Goal: Task Accomplishment & Management: Use online tool/utility

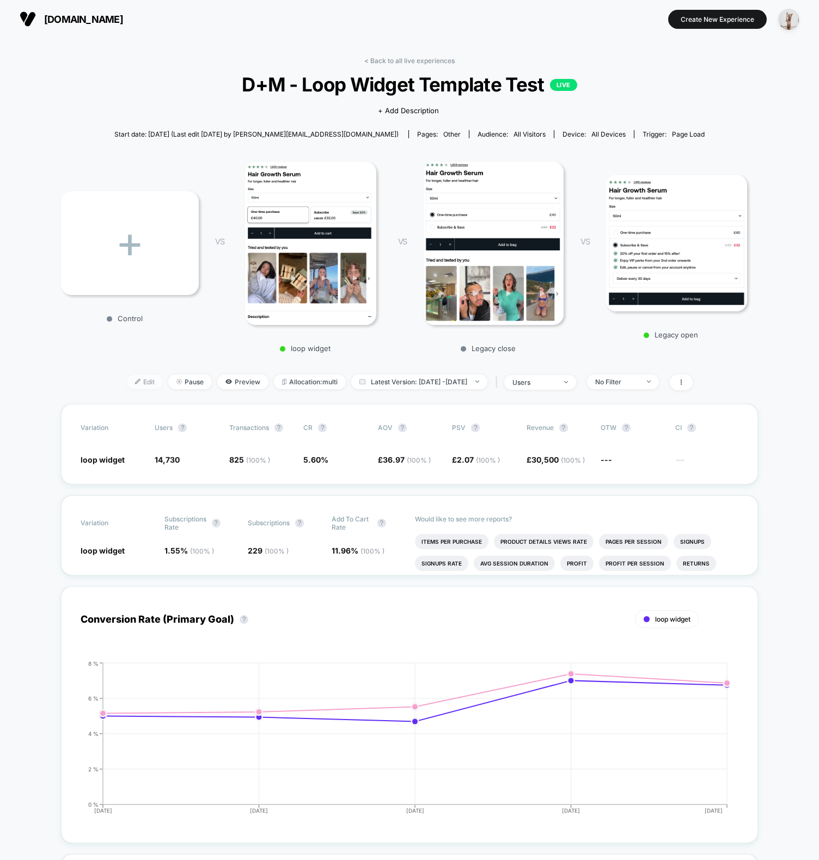
click at [135, 379] on img at bounding box center [137, 381] width 5 height 5
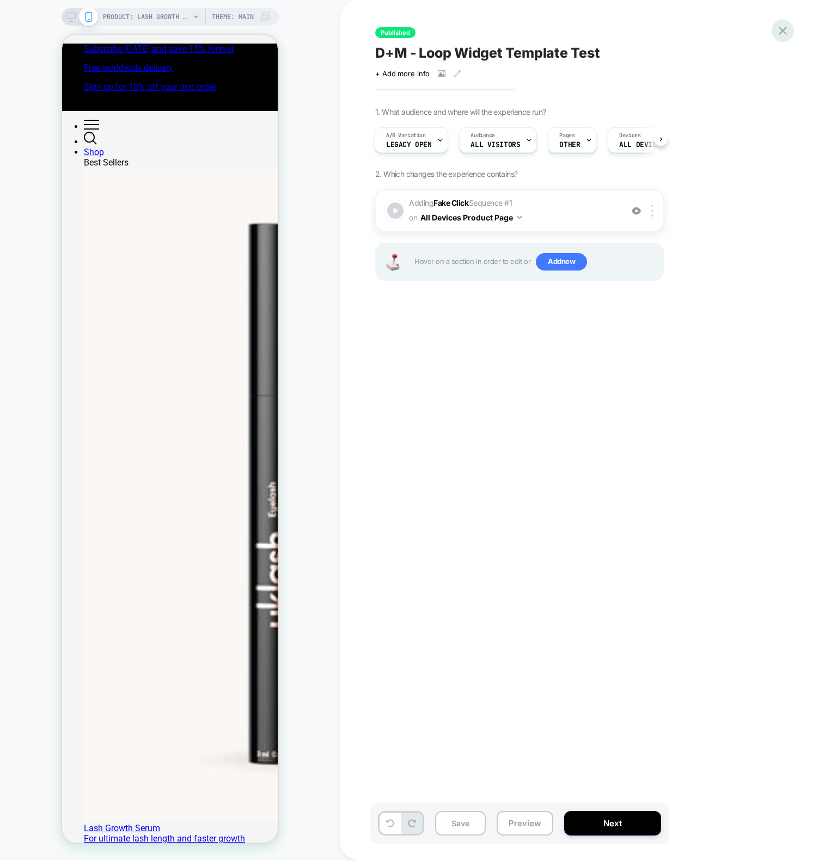
click at [785, 35] on icon at bounding box center [782, 30] width 15 height 15
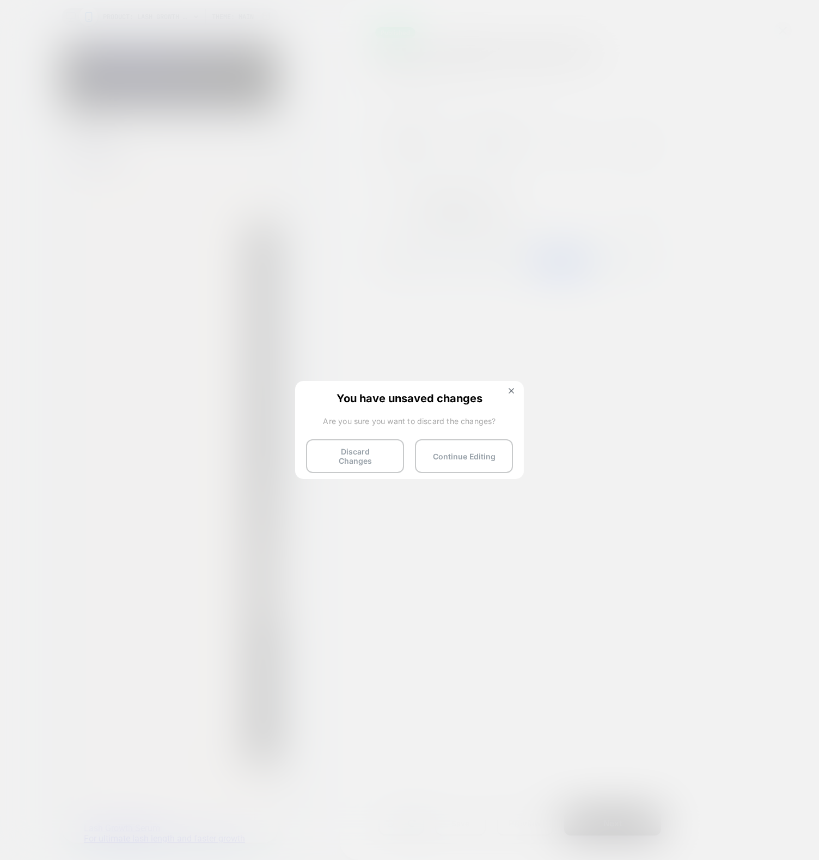
click at [365, 472] on div "You have unsaved changes Are you sure you want to discard the changes? Discard …" at bounding box center [409, 429] width 229 height 96
click at [366, 464] on button "Discard Changes" at bounding box center [355, 456] width 98 height 34
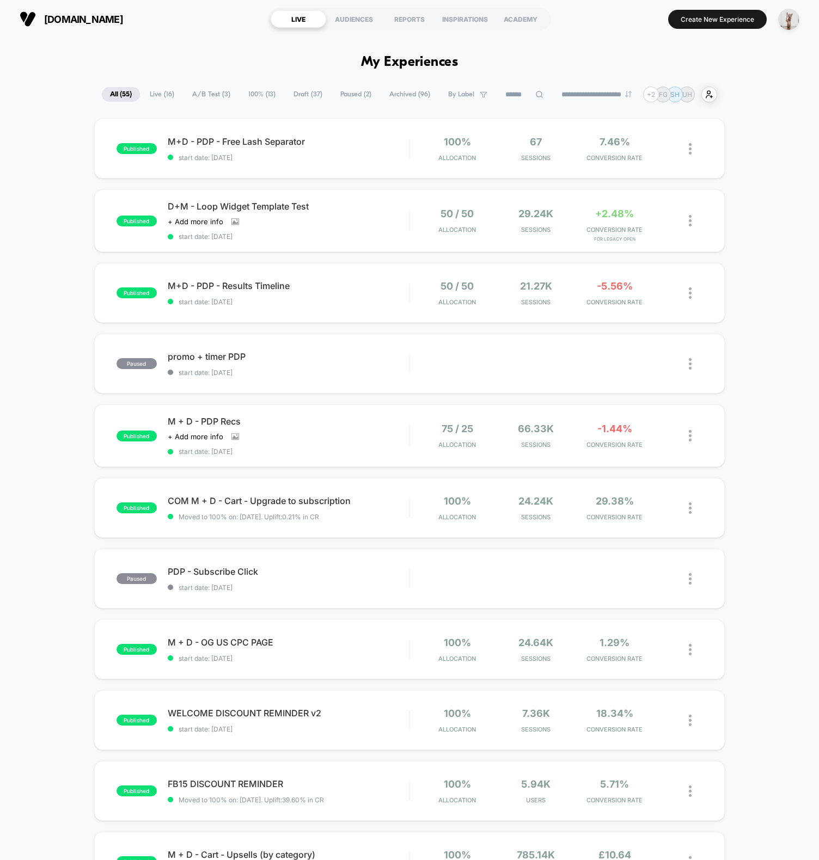
click at [785, 21] on img "button" at bounding box center [788, 19] width 21 height 21
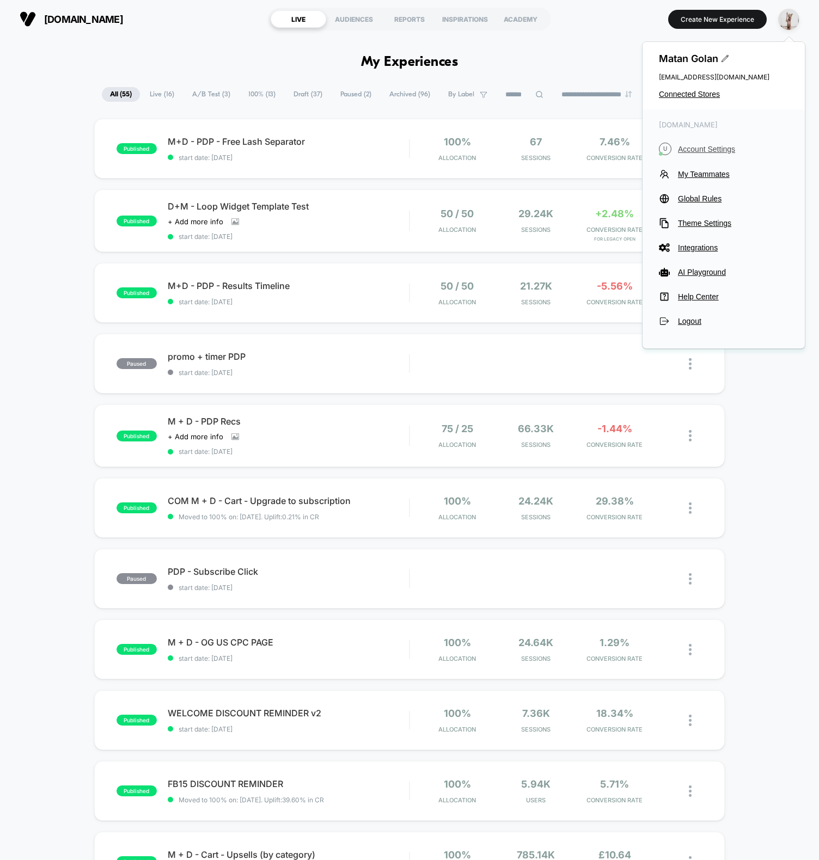
click at [706, 149] on span "Account Settings" at bounding box center [733, 149] width 111 height 9
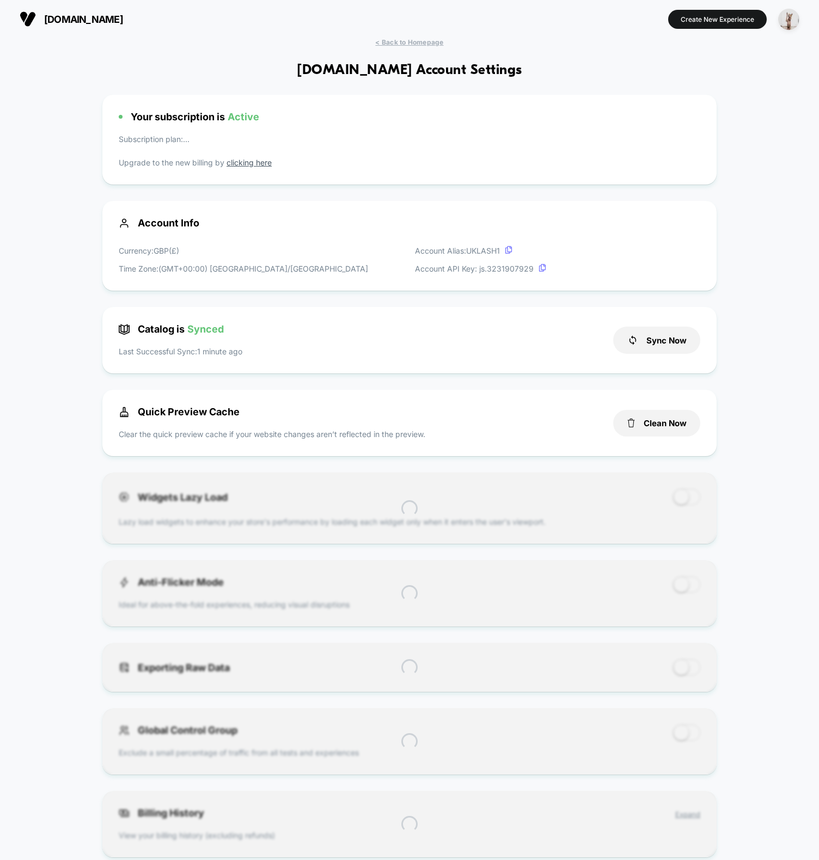
scroll to position [147, 0]
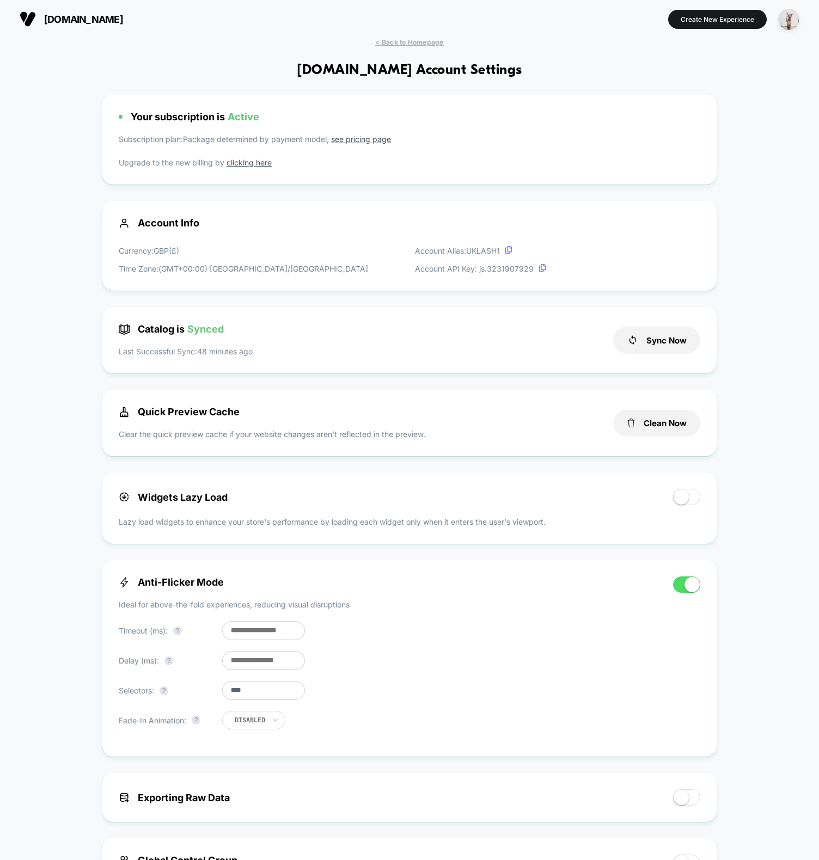
click at [276, 692] on input "****" at bounding box center [263, 690] width 83 height 19
click at [277, 692] on input "****" at bounding box center [263, 690] width 83 height 19
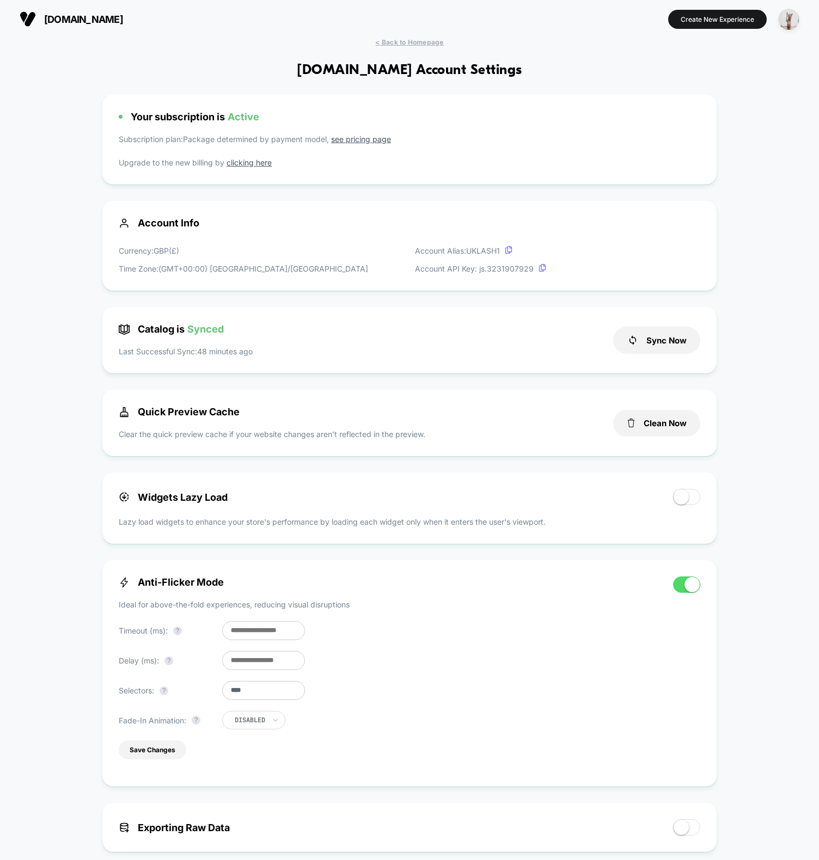
type input "****"
click at [256, 667] on input "***" at bounding box center [263, 660] width 83 height 19
click at [256, 668] on input "***" at bounding box center [263, 660] width 83 height 19
click at [234, 669] on input "***" at bounding box center [263, 660] width 83 height 19
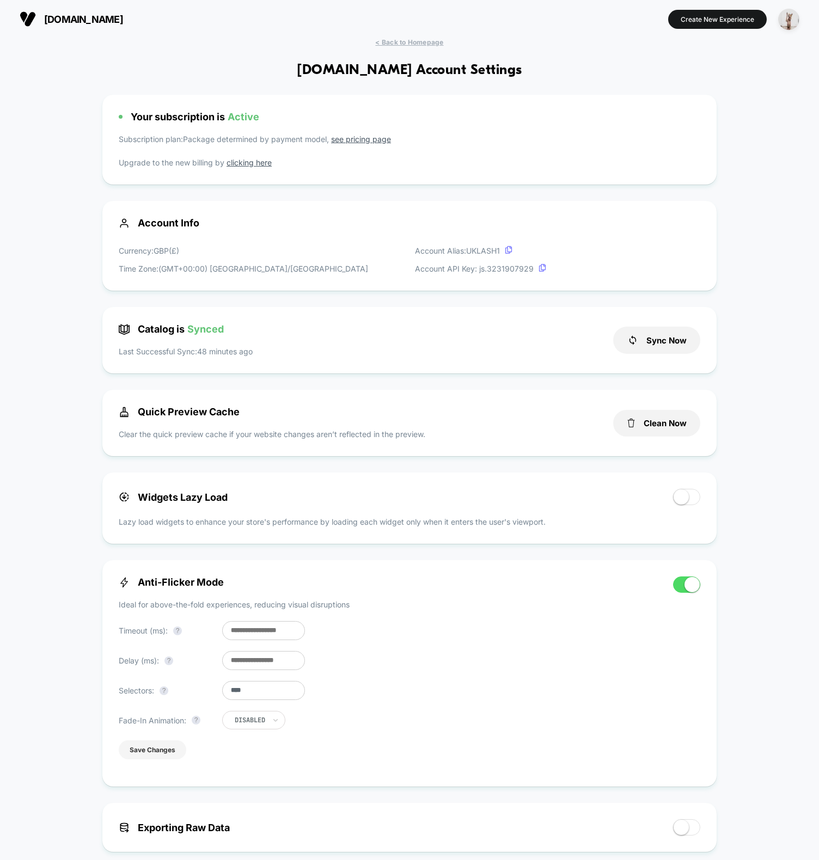
type input "***"
click at [151, 757] on button "Save Changes" at bounding box center [153, 750] width 68 height 19
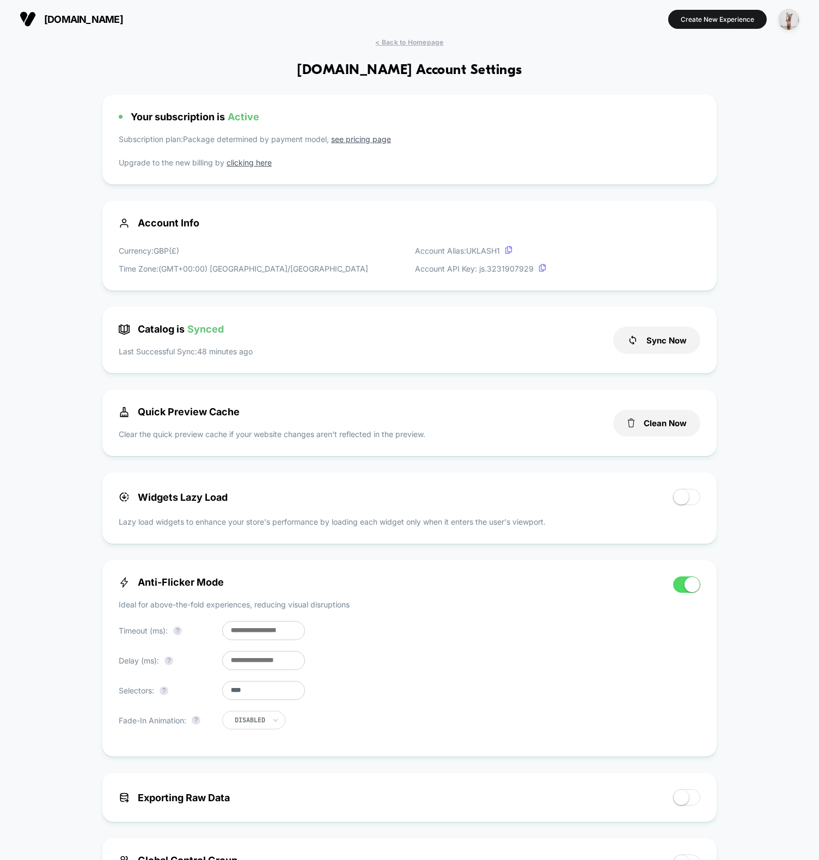
click at [84, 81] on div "< Back to Homepage [DOMAIN_NAME] Account Settings Your subscription is Active S…" at bounding box center [409, 722] width 819 height 1368
click at [425, 47] on div "< Back to Homepage [DOMAIN_NAME] Account Settings Your subscription is Active S…" at bounding box center [409, 722] width 819 height 1368
click at [425, 44] on span "< Back to Homepage" at bounding box center [409, 42] width 68 height 8
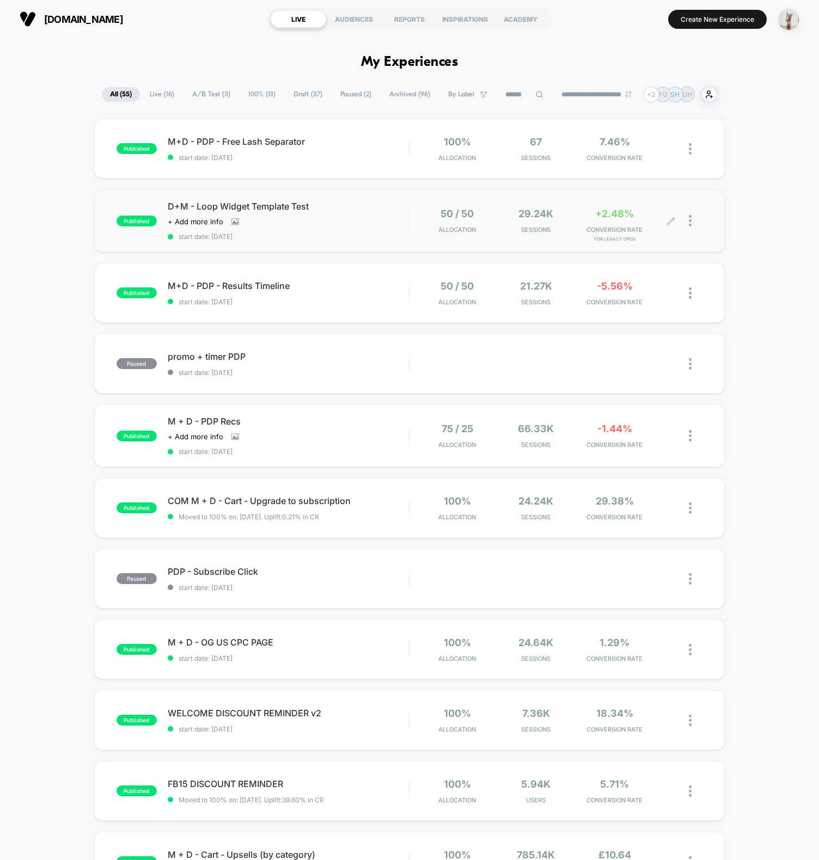
click at [692, 217] on div at bounding box center [696, 221] width 14 height 26
click at [639, 231] on div "Preview Link" at bounding box center [634, 233] width 98 height 25
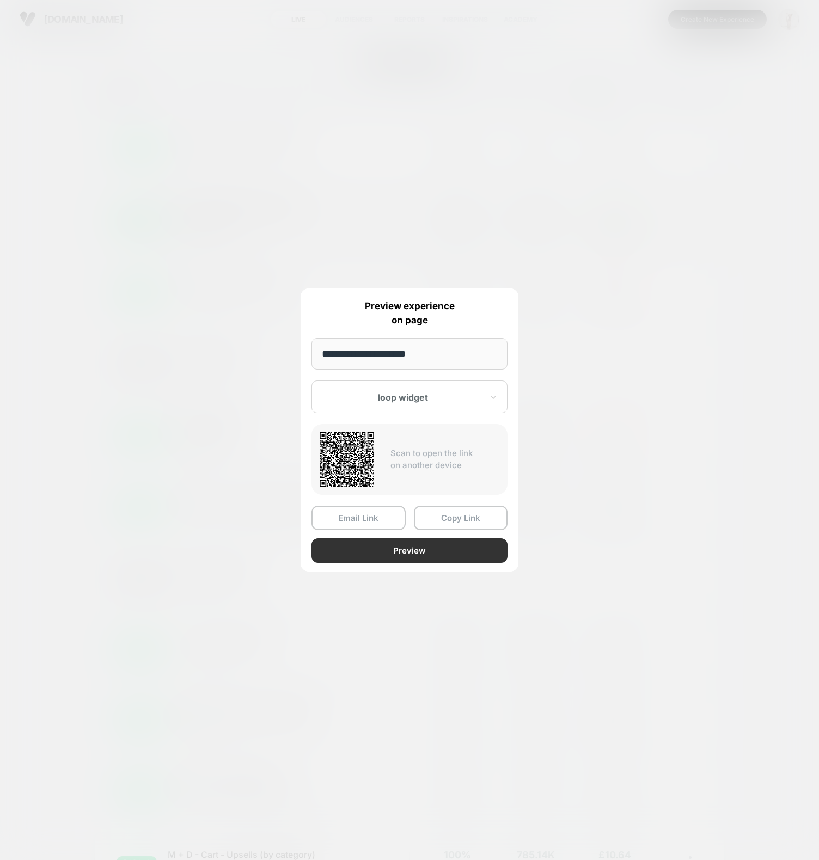
click at [395, 549] on button "Preview" at bounding box center [409, 551] width 196 height 25
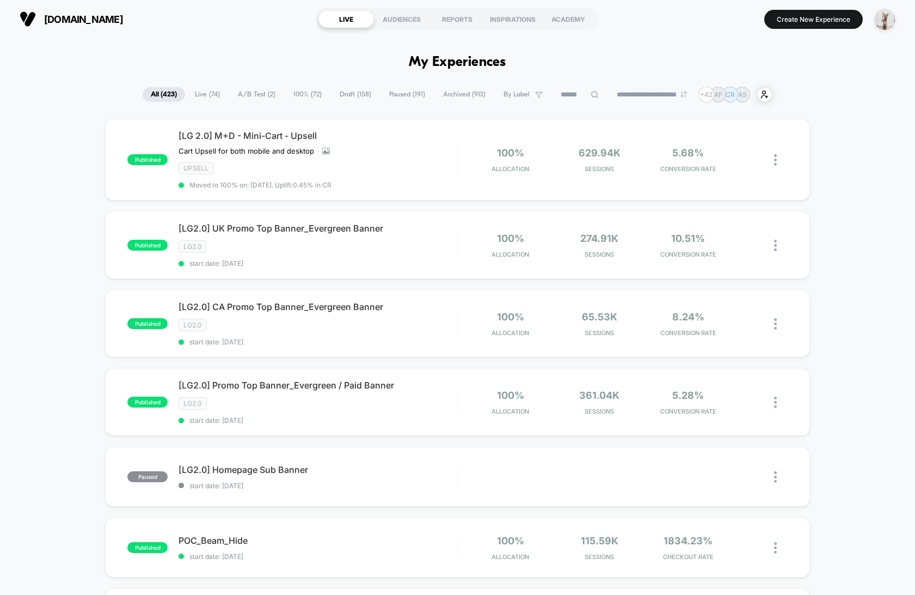
click at [819, 21] on button "Create New Experience" at bounding box center [814, 19] width 99 height 19
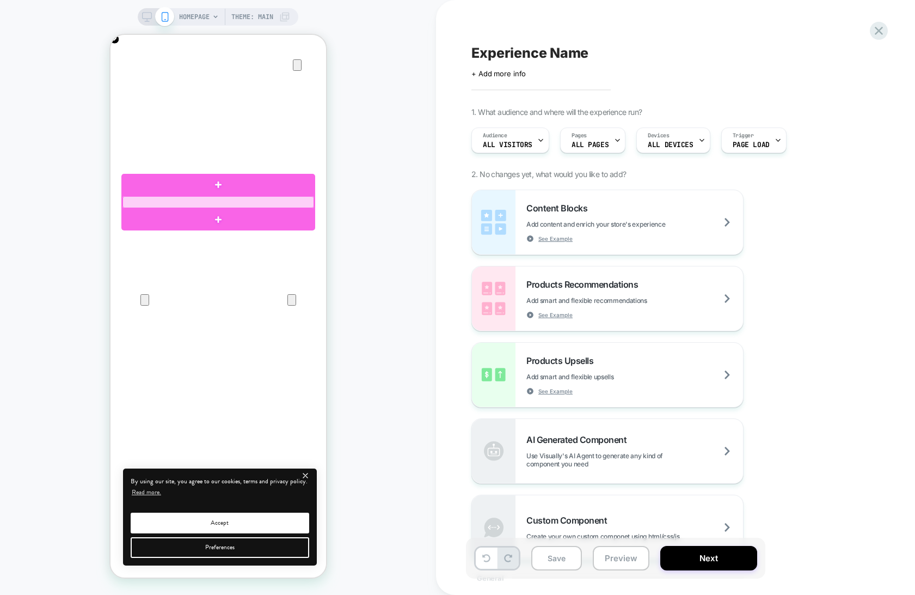
click at [157, 200] on div at bounding box center [218, 202] width 192 height 12
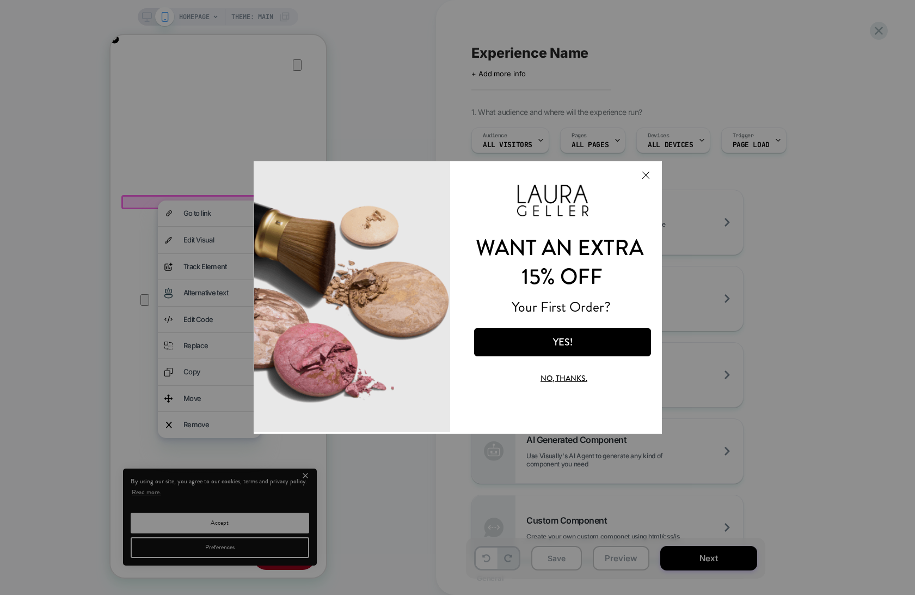
click at [645, 175] on button "Close Modal" at bounding box center [645, 175] width 29 height 26
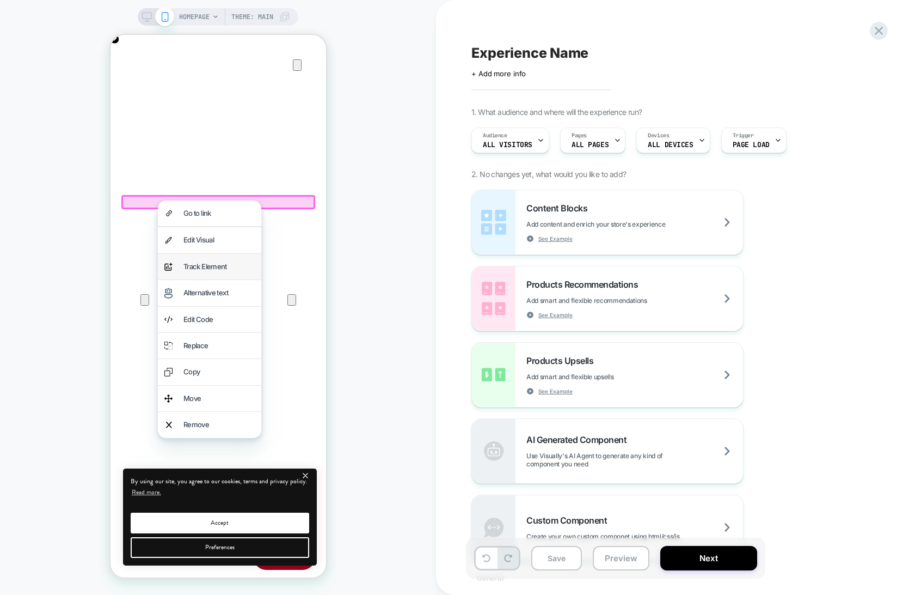
click at [218, 268] on div "Track Element" at bounding box center [218, 266] width 71 height 13
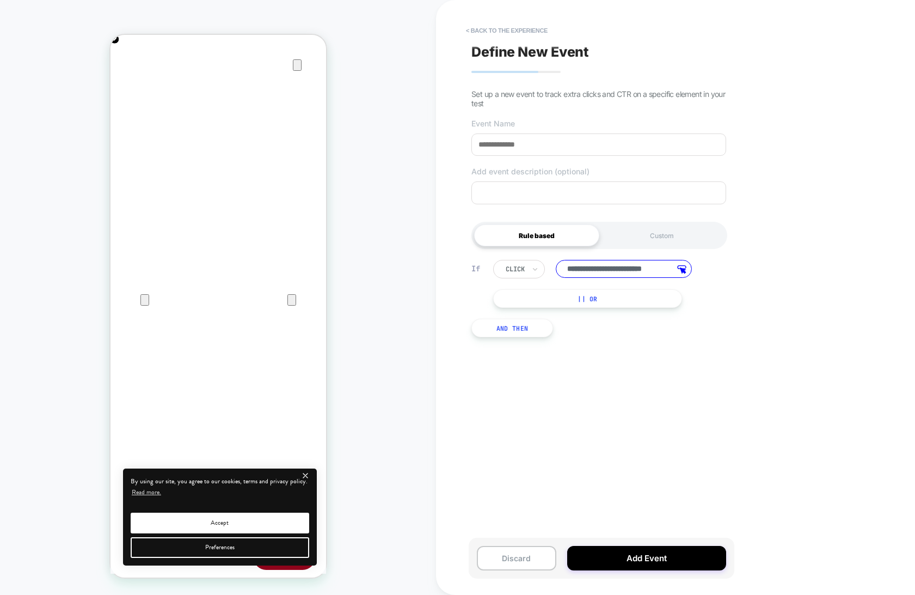
drag, startPoint x: 564, startPoint y: 143, endPoint x: 422, endPoint y: 142, distance: 142.1
click at [413, 143] on div "**********" at bounding box center [457, 297] width 915 height 595
click at [501, 141] on input at bounding box center [599, 144] width 255 height 22
type input "**********"
drag, startPoint x: 548, startPoint y: 188, endPoint x: 559, endPoint y: 200, distance: 16.2
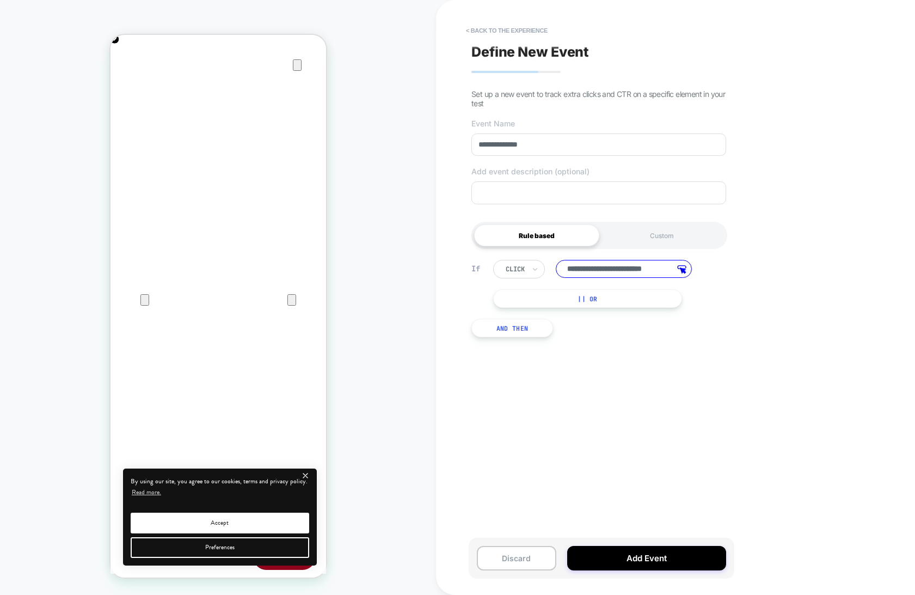
click at [548, 188] on textarea at bounding box center [599, 192] width 255 height 23
click at [522, 268] on div at bounding box center [515, 269] width 19 height 10
drag, startPoint x: 684, startPoint y: 354, endPoint x: 642, endPoint y: 337, distance: 45.4
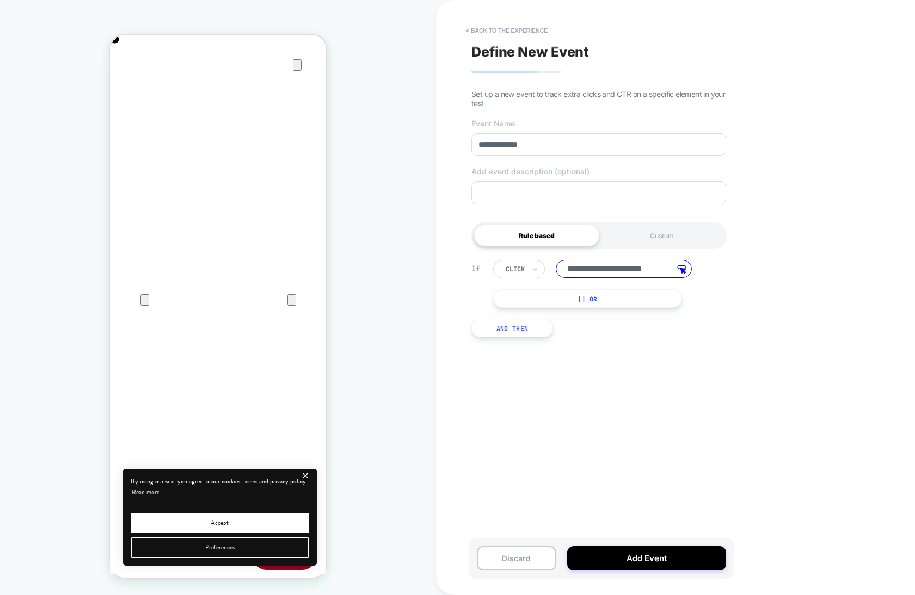
scroll to position [0, 0]
drag, startPoint x: 636, startPoint y: 272, endPoint x: 384, endPoint y: 266, distance: 252.2
click at [383, 266] on div "**********" at bounding box center [457, 297] width 915 height 595
click at [652, 238] on div "Custom" at bounding box center [662, 235] width 125 height 22
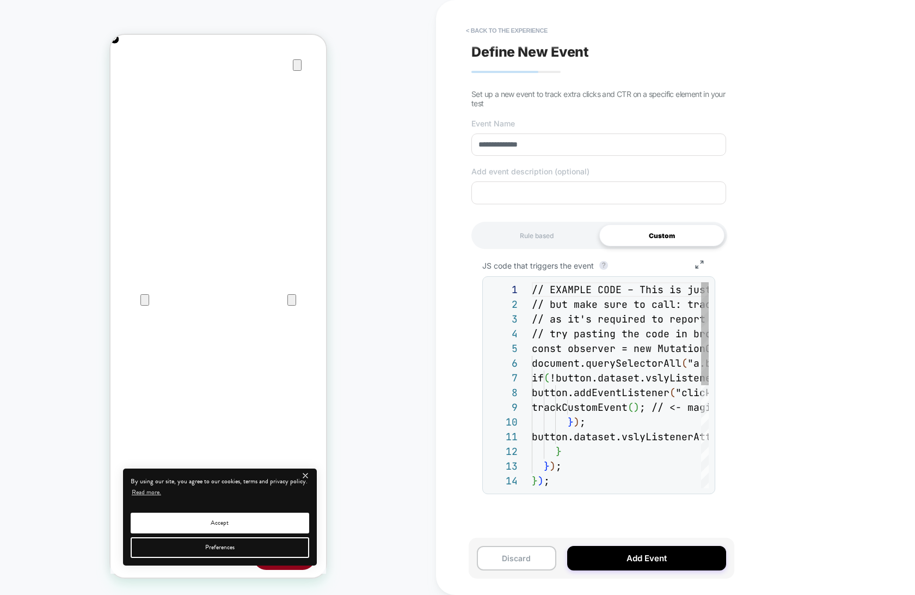
scroll to position [118, 0]
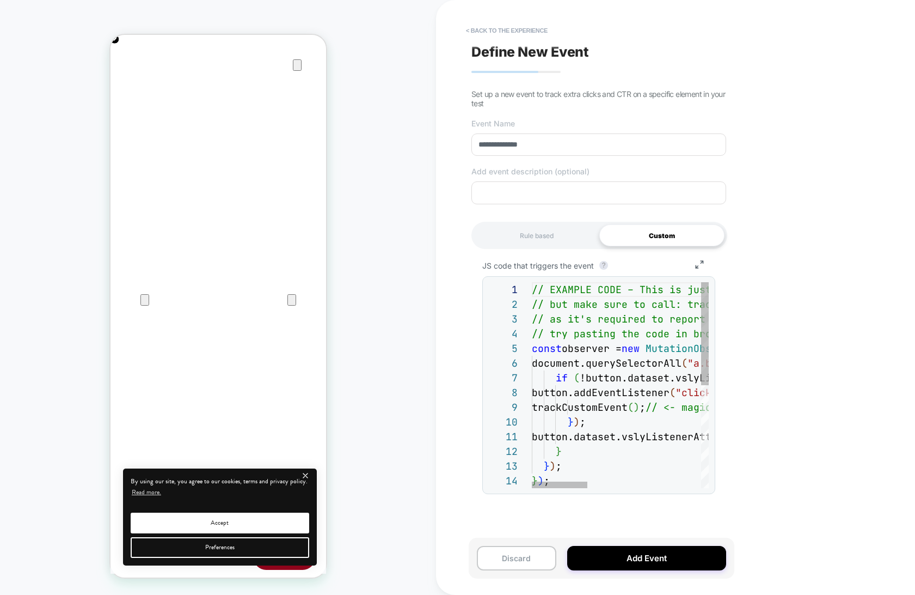
type textarea "**********"
drag, startPoint x: 534, startPoint y: 238, endPoint x: 503, endPoint y: 241, distance: 30.6
click at [533, 239] on div "Rule based" at bounding box center [536, 235] width 125 height 22
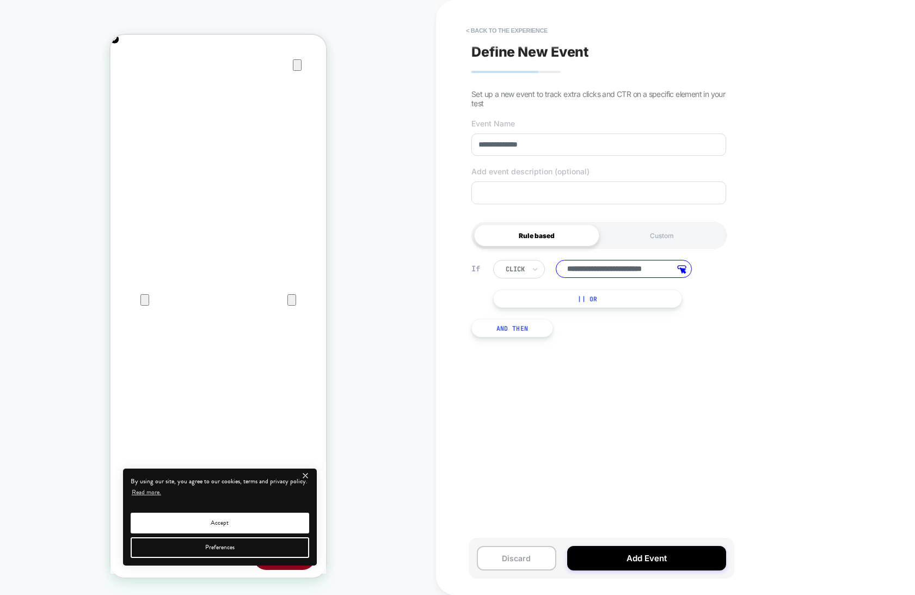
scroll to position [0, 0]
click at [613, 271] on input "**********" at bounding box center [624, 269] width 136 height 18
drag, startPoint x: 599, startPoint y: 427, endPoint x: 568, endPoint y: 414, distance: 33.2
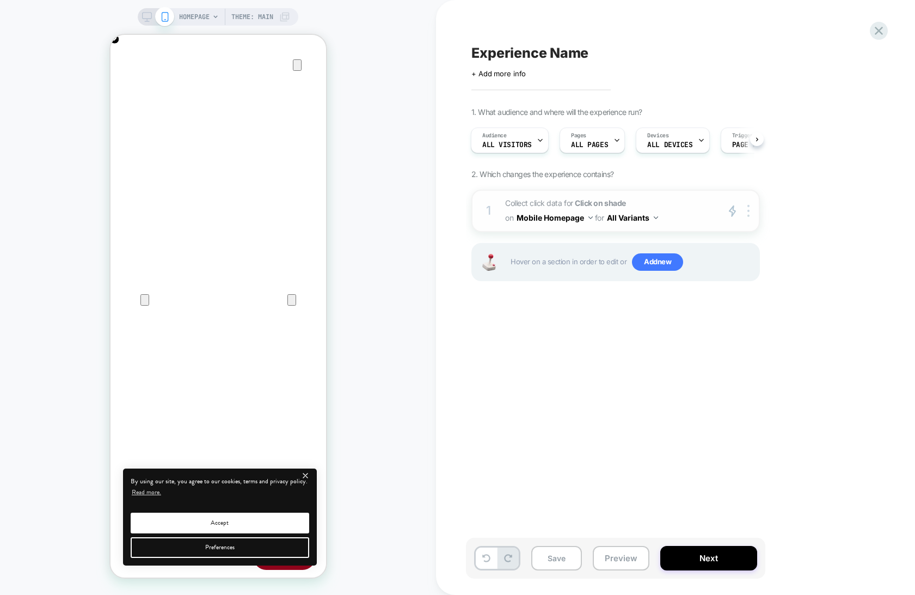
scroll to position [0, 431]
click at [626, 217] on button "All Variants" at bounding box center [632, 218] width 51 height 16
click at [358, 238] on div "HOMEPAGE Theme: MAIN" at bounding box center [218, 297] width 436 height 573
click at [362, 167] on div "HOMEPAGE Theme: MAIN" at bounding box center [218, 297] width 436 height 573
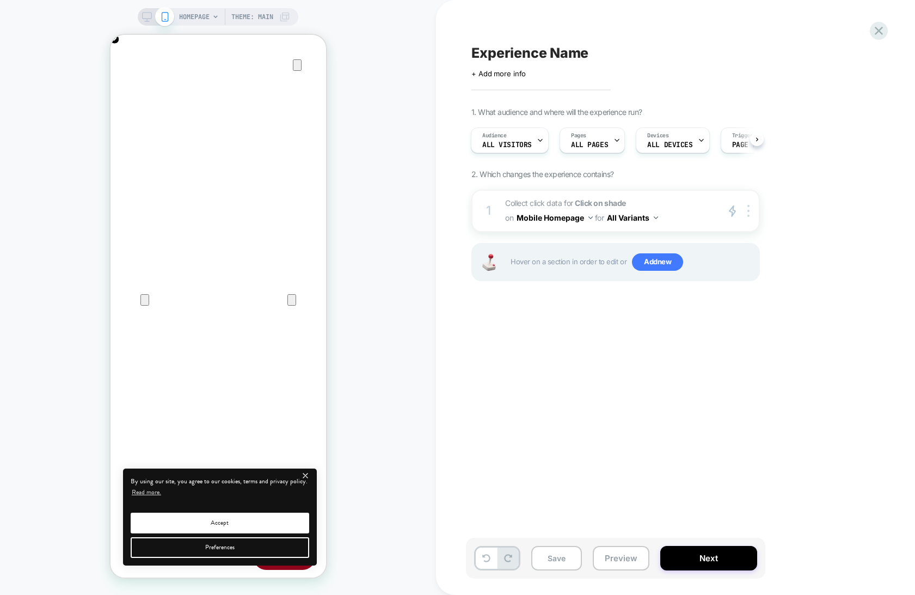
scroll to position [0, 216]
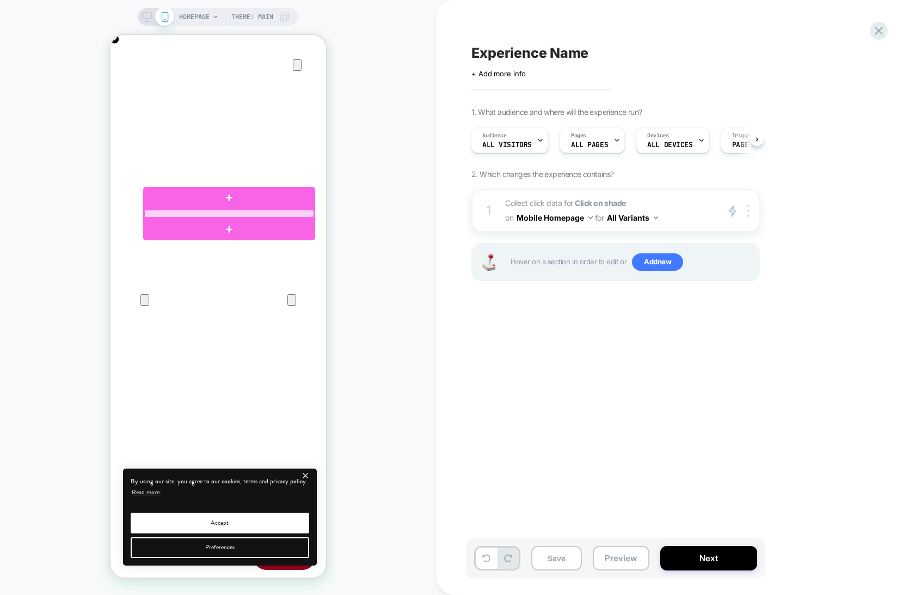
scroll to position [0, 431]
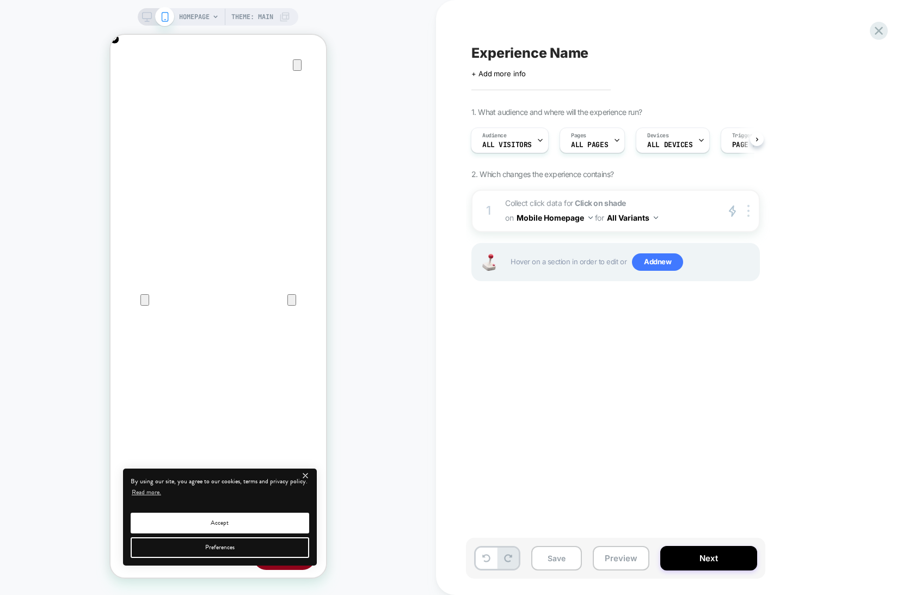
click at [756, 363] on div "Experience Name Click to edit experience details + Add more info 1. What audien…" at bounding box center [670, 297] width 408 height 573
click at [399, 276] on div "HOMEPAGE Theme: MAIN" at bounding box center [218, 297] width 436 height 573
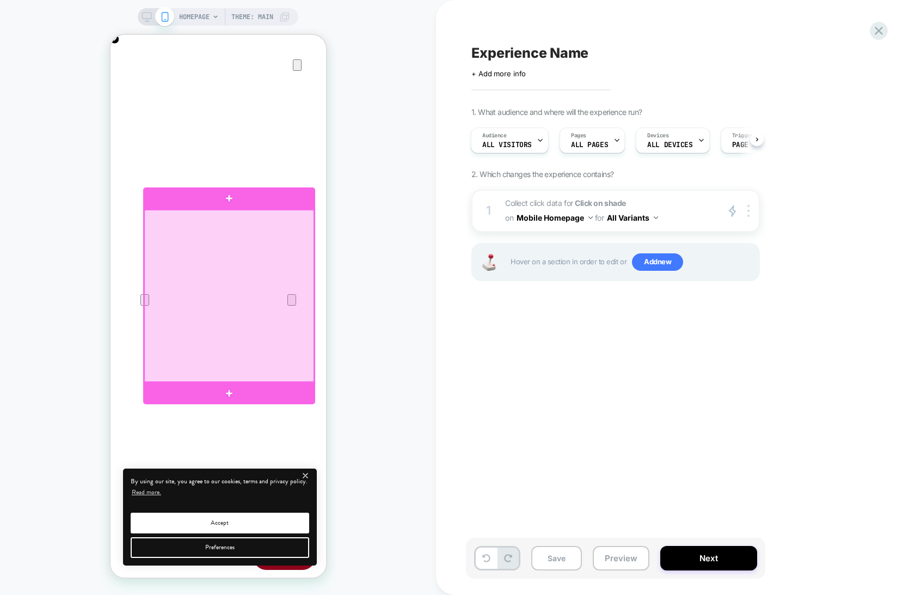
scroll to position [0, 0]
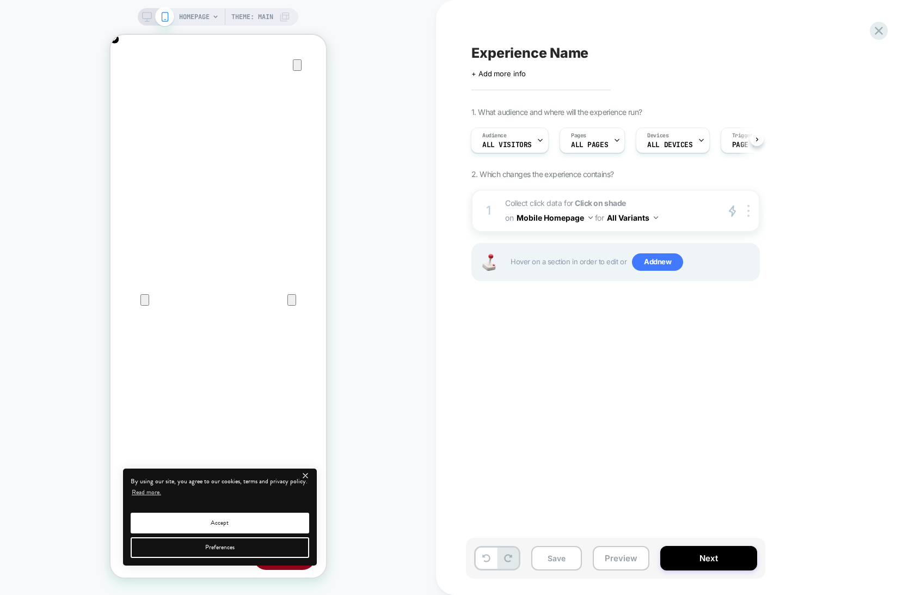
click at [442, 316] on div "Experience Name Click to edit experience details + Add more info 1. What audien…" at bounding box center [675, 297] width 479 height 595
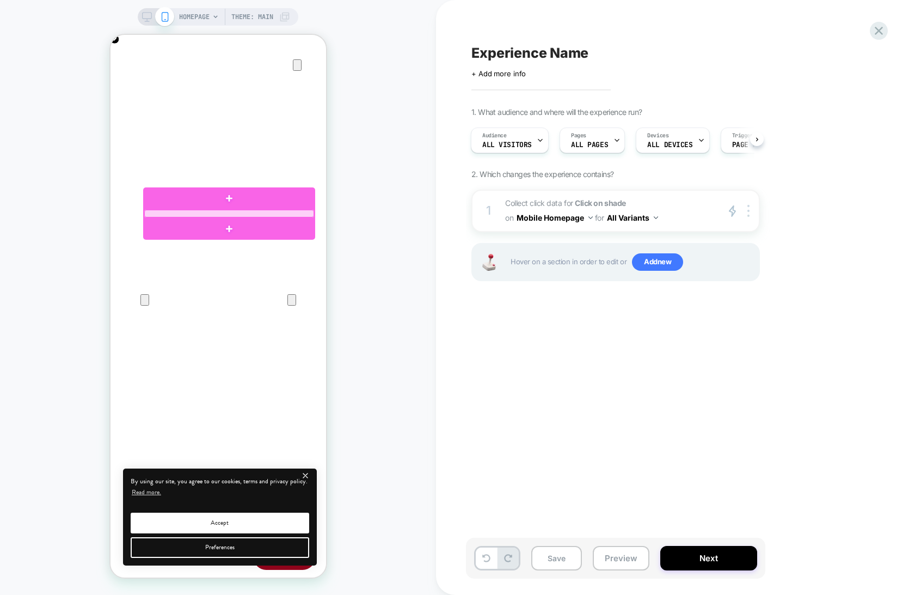
click at [235, 212] on div at bounding box center [229, 214] width 170 height 8
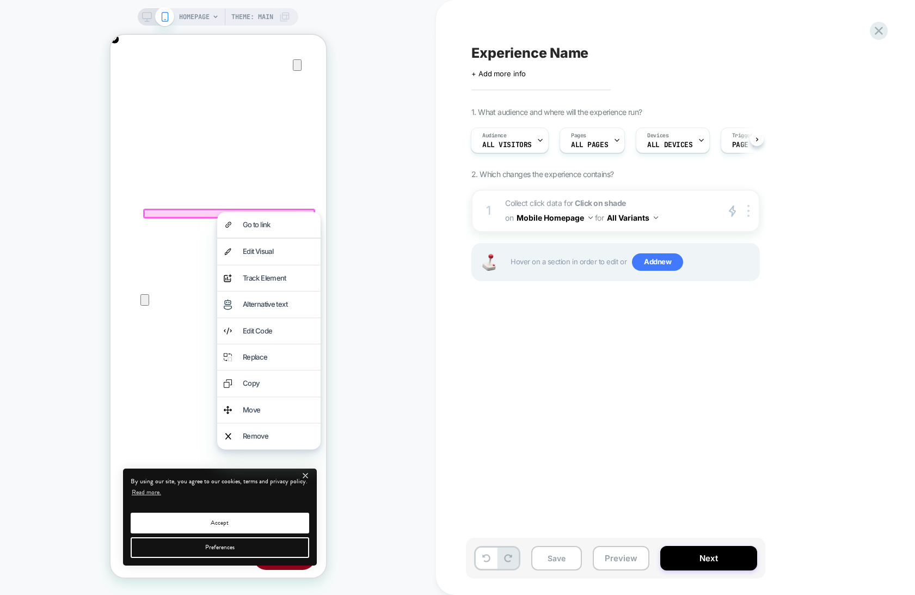
scroll to position [0, 216]
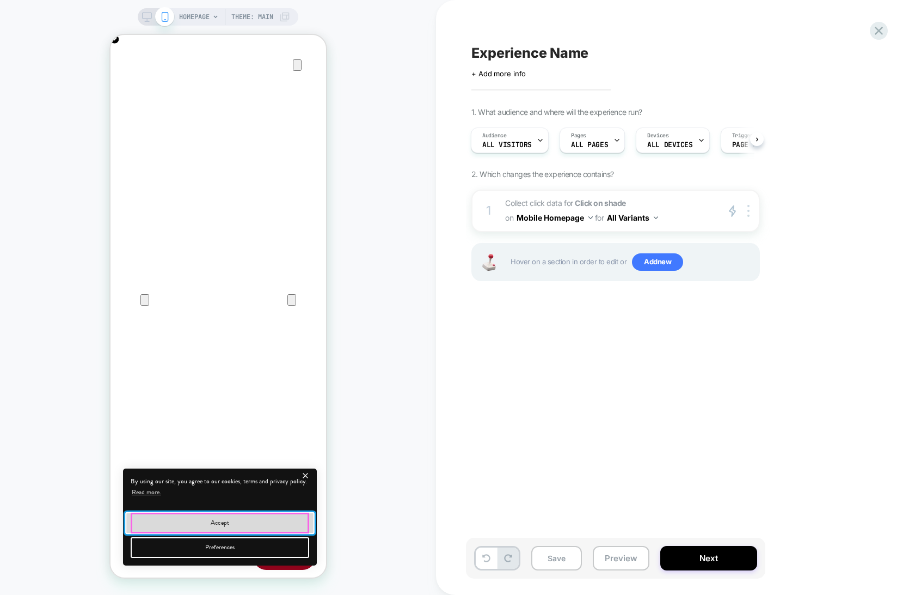
click at [227, 516] on button "Accept" at bounding box center [219, 522] width 189 height 22
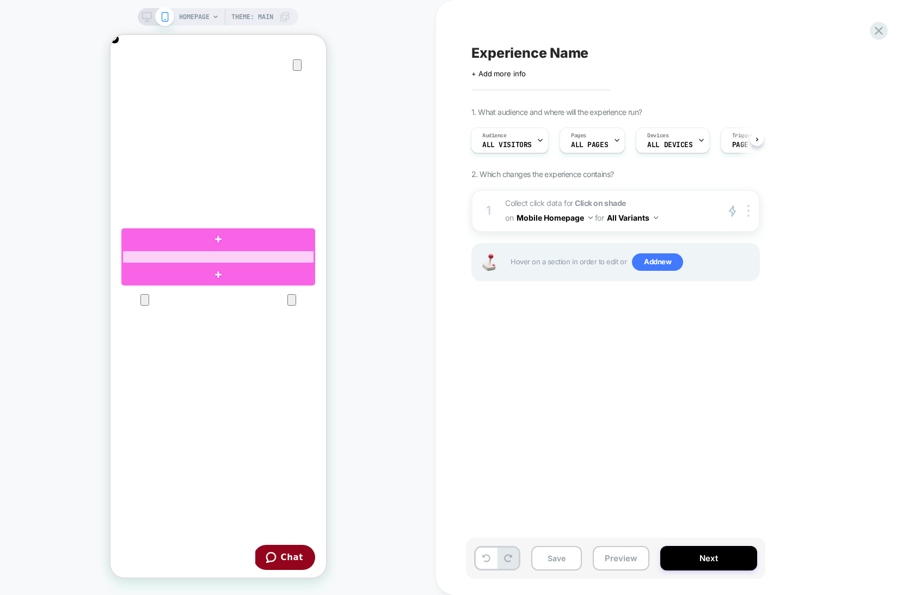
scroll to position [0, 431]
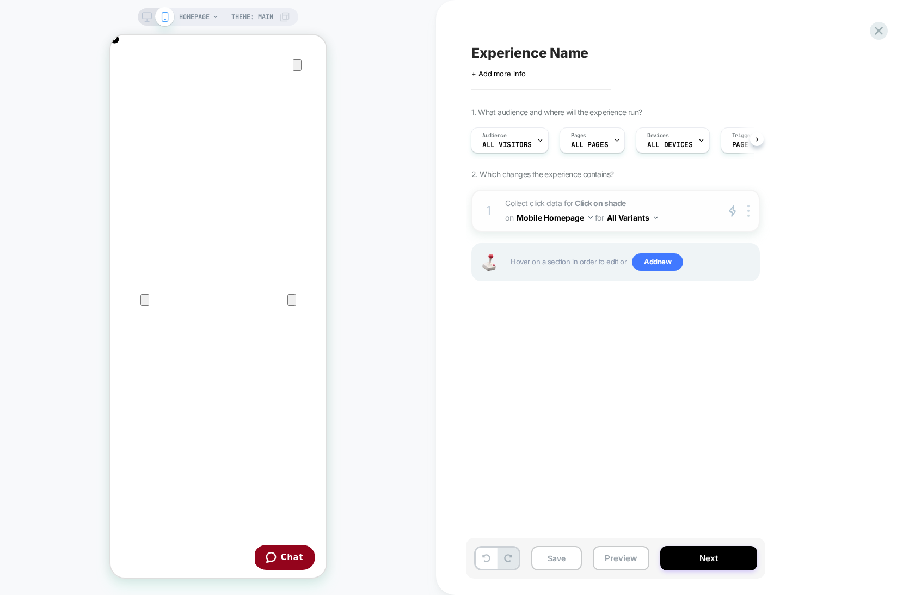
click at [571, 200] on span "Collect click data for Click on shade on Mobile Homepage for All Variants" at bounding box center [608, 210] width 207 height 29
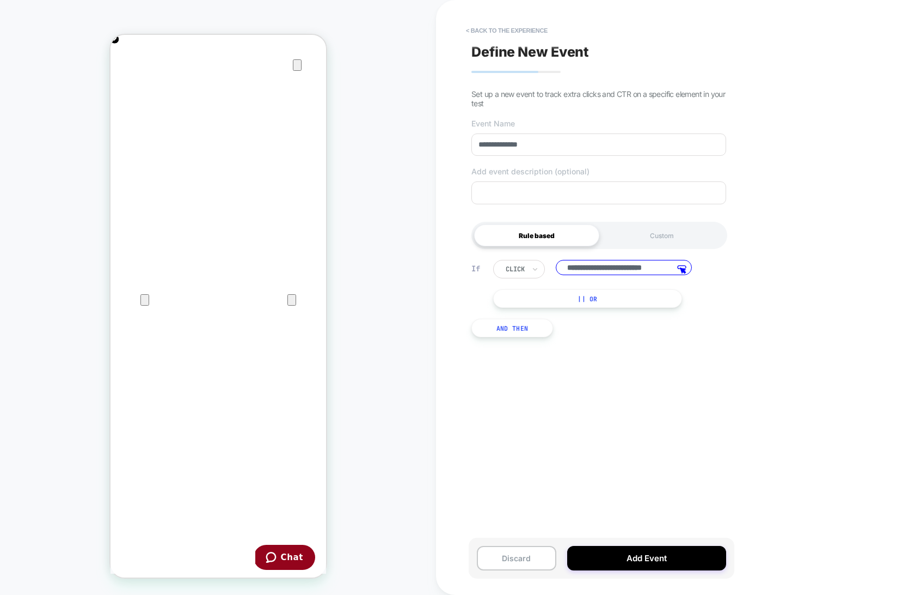
scroll to position [0, 16]
click at [574, 299] on button "|| Or" at bounding box center [587, 298] width 189 height 19
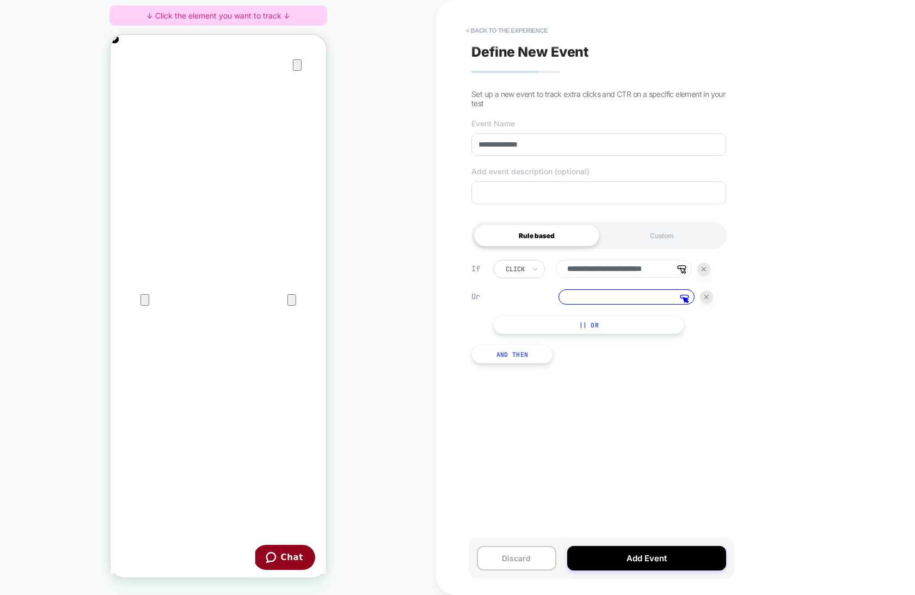
scroll to position [0, 0]
click at [703, 299] on div at bounding box center [706, 296] width 13 height 13
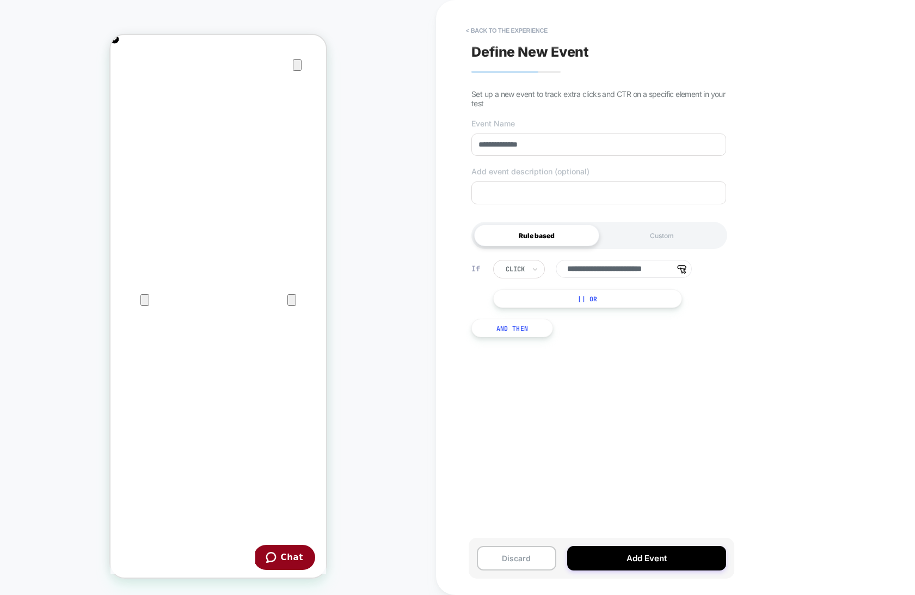
click at [581, 300] on button "|| Or" at bounding box center [587, 298] width 189 height 19
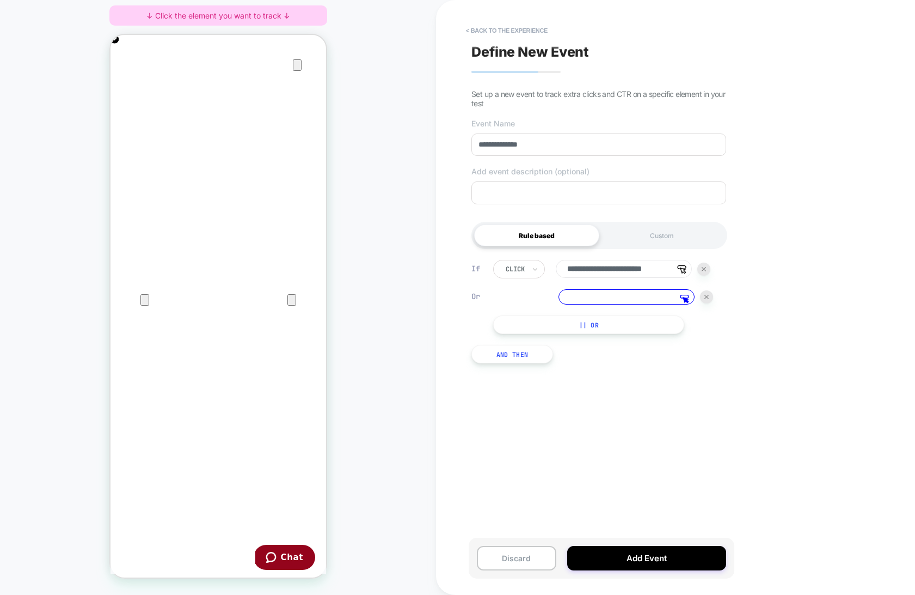
scroll to position [0, 431]
click at [807, 361] on div "**********" at bounding box center [675, 297] width 479 height 595
click at [708, 297] on img at bounding box center [707, 297] width 4 height 4
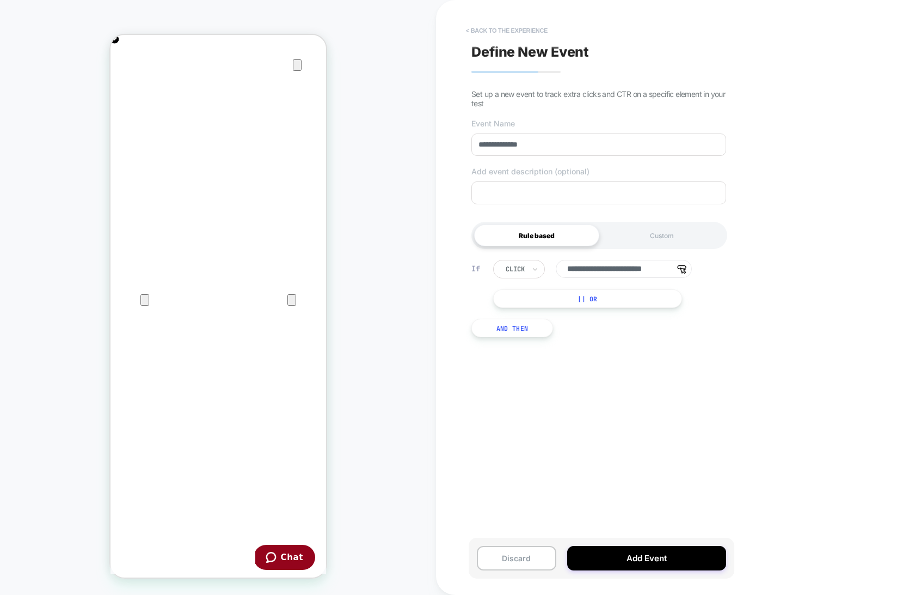
click at [511, 29] on button "< back to the experience" at bounding box center [507, 30] width 93 height 17
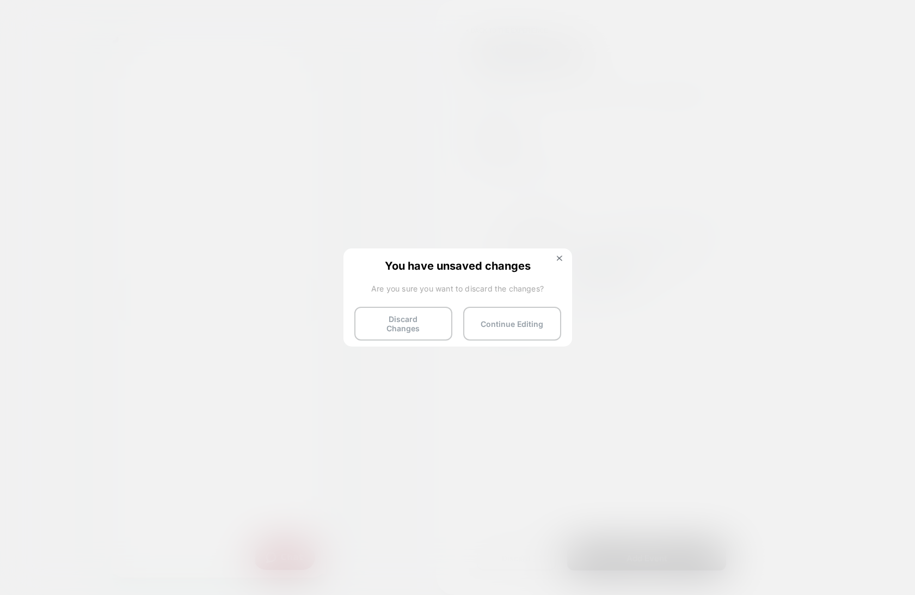
drag, startPoint x: 411, startPoint y: 317, endPoint x: 411, endPoint y: 323, distance: 6.0
click at [0, 0] on button "Discard Changes" at bounding box center [0, 0] width 0 height 0
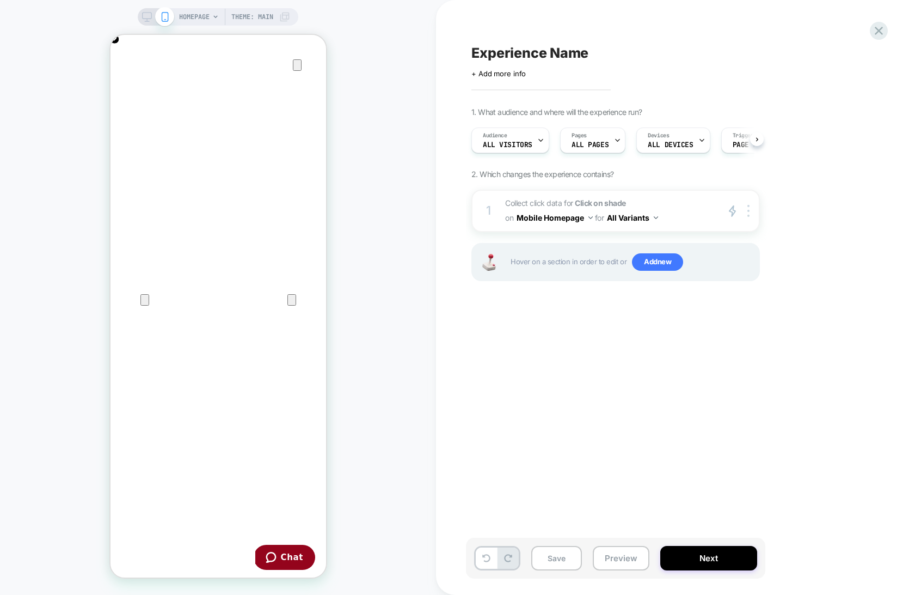
scroll to position [0, 1]
click at [374, 326] on div "HOMEPAGE Theme: MAIN" at bounding box center [218, 297] width 436 height 573
click at [0, 0] on span "Collect click data for Click on shade on Mobile Homepage for All Variants" at bounding box center [0, 0] width 0 height 0
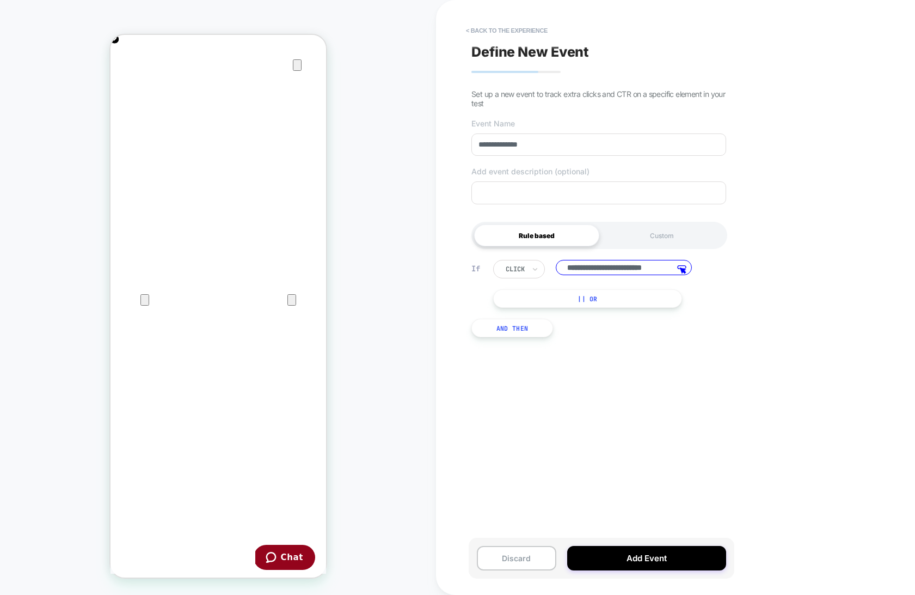
scroll to position [0, 16]
click at [512, 32] on button "< back to the experience" at bounding box center [507, 30] width 93 height 17
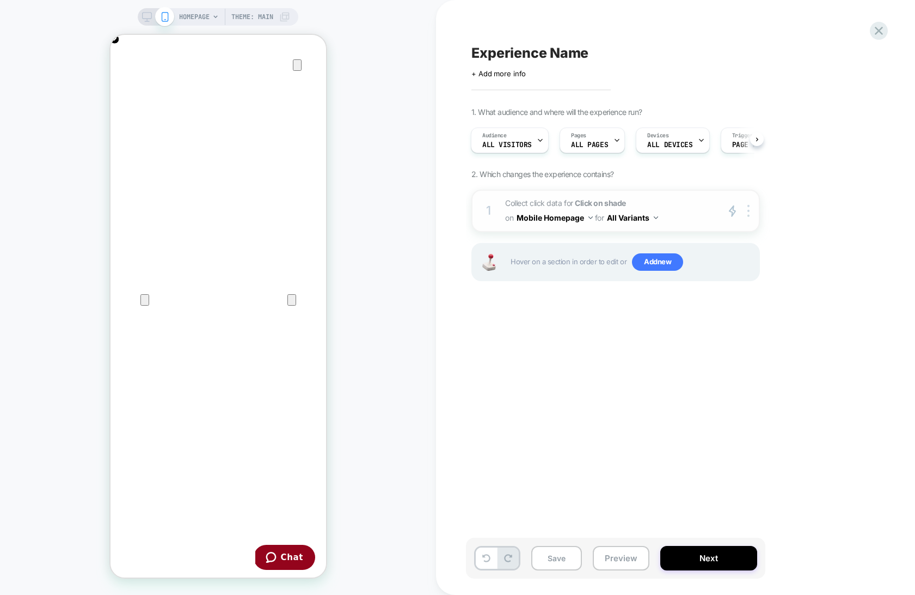
scroll to position [0, 431]
click at [401, 242] on div "HOMEPAGE Theme: MAIN" at bounding box center [218, 297] width 436 height 573
drag, startPoint x: 662, startPoint y: 421, endPoint x: 526, endPoint y: 360, distance: 149.4
click at [613, 419] on div "Experience Name Click to edit experience details + Add more info 1. What audien…" at bounding box center [670, 297] width 408 height 573
click at [450, 156] on div "Experience Name Click to edit experience details + Add more info 1. What audien…" at bounding box center [675, 297] width 479 height 595
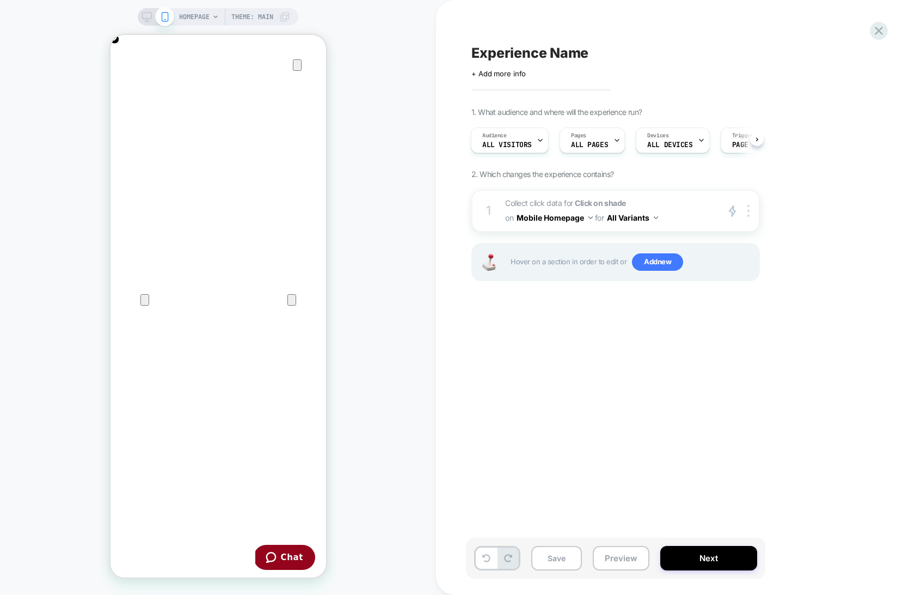
scroll to position [0, 0]
click at [0, 0] on strong "Click on shade" at bounding box center [0, 0] width 0 height 0
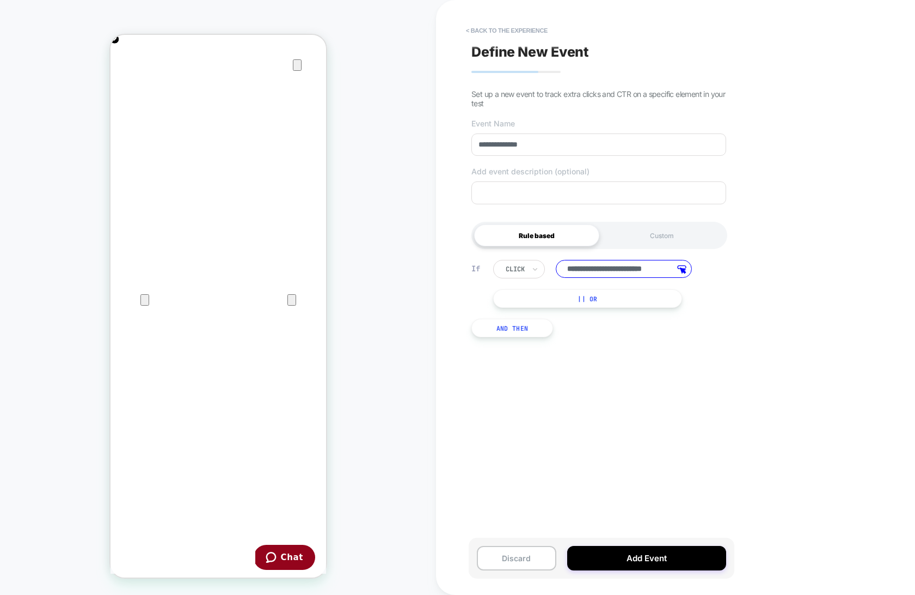
drag, startPoint x: 499, startPoint y: 147, endPoint x: 440, endPoint y: 140, distance: 59.7
click at [440, 140] on div "**********" at bounding box center [675, 297] width 479 height 595
click at [0, 0] on input "**********" at bounding box center [0, 0] width 0 height 0
click at [824, 414] on div "**********" at bounding box center [675, 297] width 479 height 595
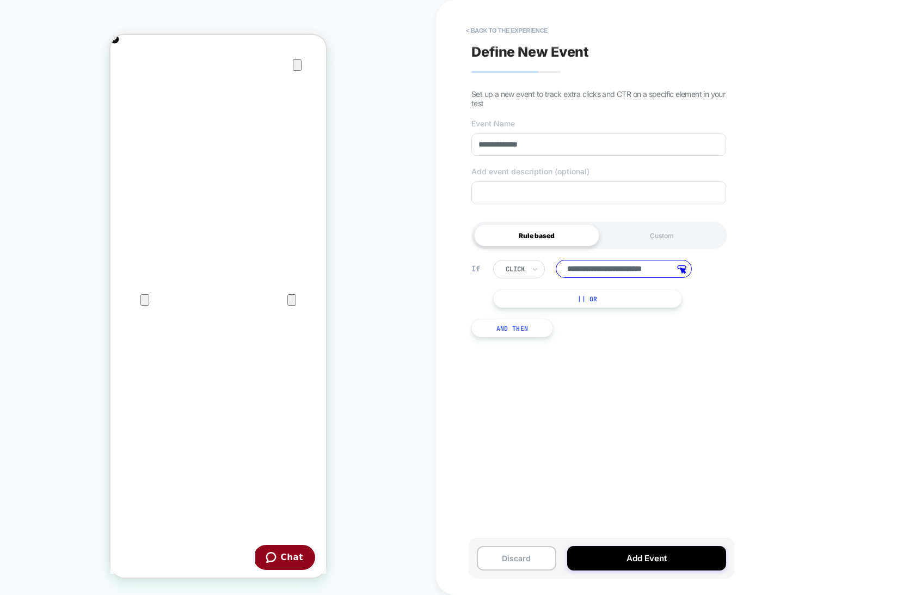
scroll to position [0, 431]
click at [398, 100] on div "HOMEPAGE Theme: MAIN ↓ Click the element you want to track ↓" at bounding box center [218, 297] width 436 height 573
click at [773, 432] on div "**********" at bounding box center [675, 297] width 479 height 595
click at [825, 153] on div "**********" at bounding box center [675, 297] width 479 height 595
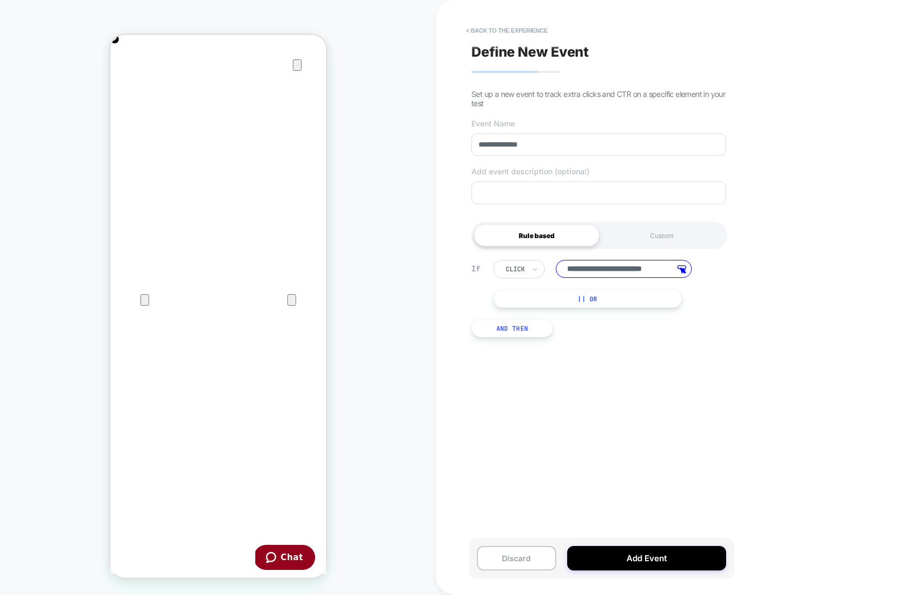
scroll to position [0, 431]
click at [267, 27] on div "HOMEPAGE Theme: MAIN ↓ Click the element you want to track ↓" at bounding box center [218, 297] width 436 height 573
click at [366, 246] on div "HOMEPAGE Theme: MAIN ↓ Click the element you want to track ↓" at bounding box center [218, 297] width 436 height 573
click at [0, 0] on div "**********" at bounding box center [0, 0] width 0 height 0
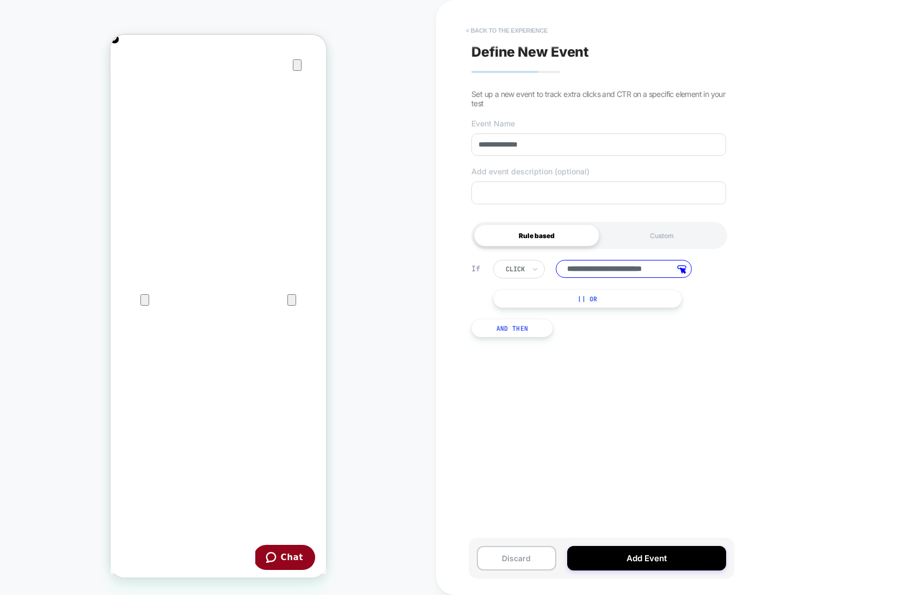
scroll to position [0, 216]
click at [522, 29] on button "< back to the experience" at bounding box center [507, 30] width 93 height 17
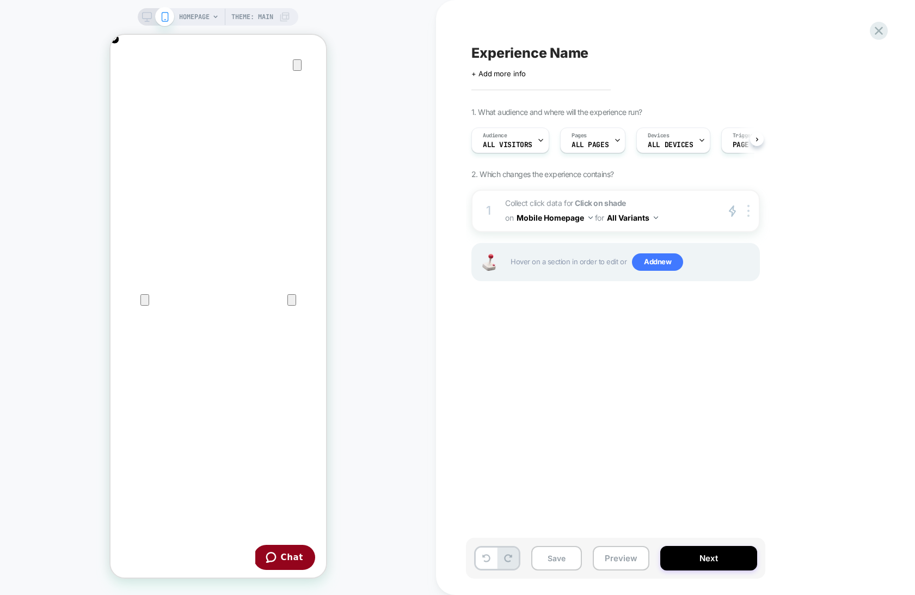
scroll to position [0, 1]
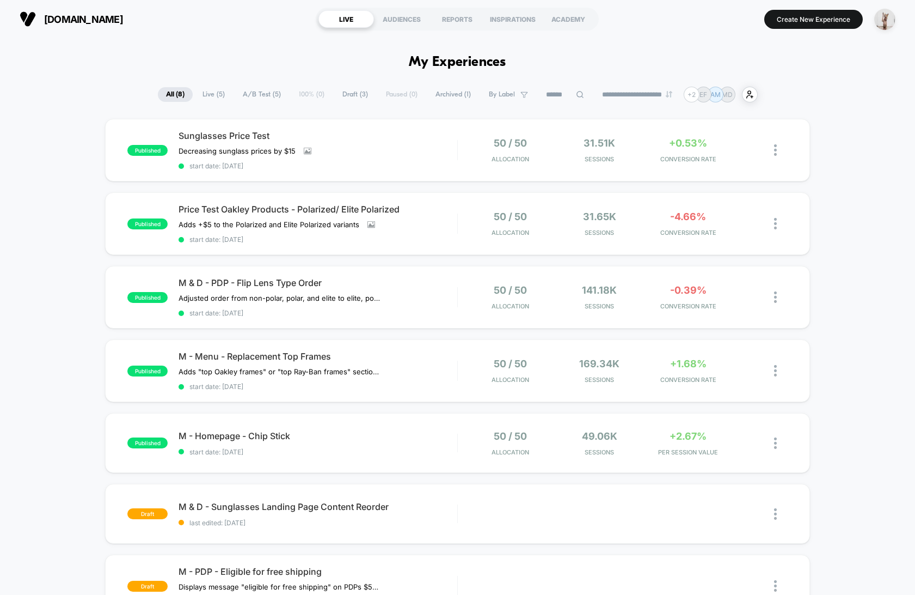
click at [394, 146] on div "Sunglasses Price Test Decreasing sunglass prices by $15﻿ Click to view images C…" at bounding box center [318, 150] width 278 height 40
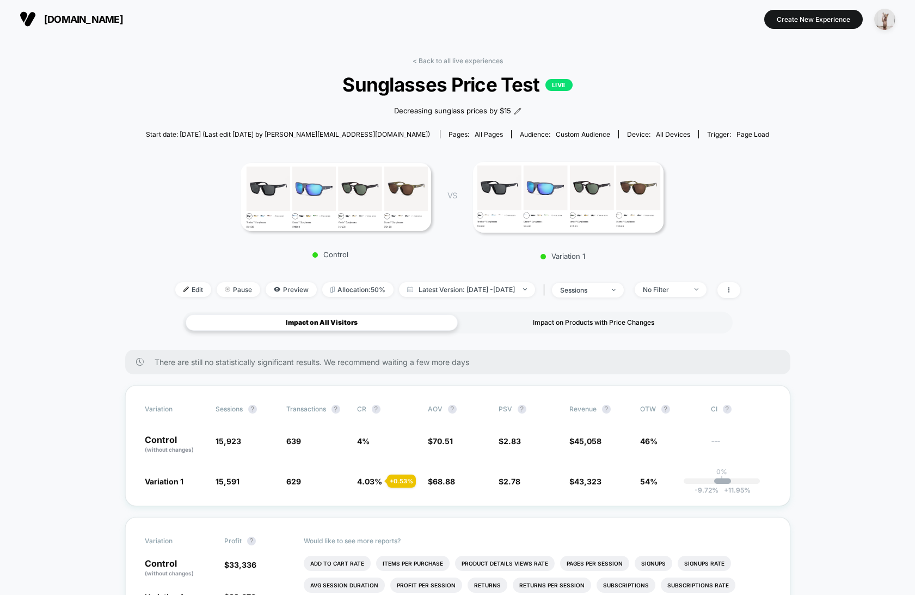
click at [647, 321] on div "Impact on Products with Price Changes" at bounding box center [594, 322] width 272 height 16
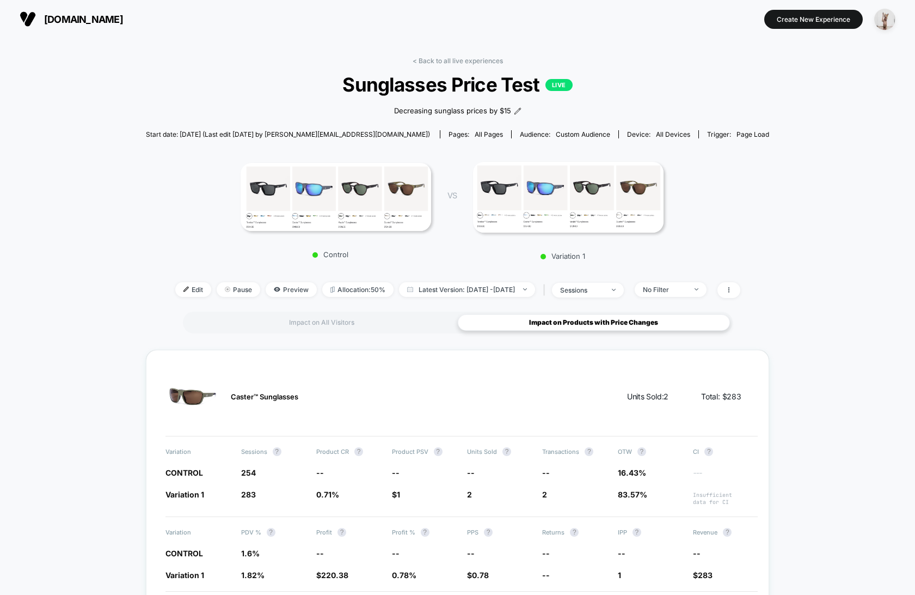
click at [455, 59] on link "< Back to all live experiences" at bounding box center [458, 61] width 90 height 8
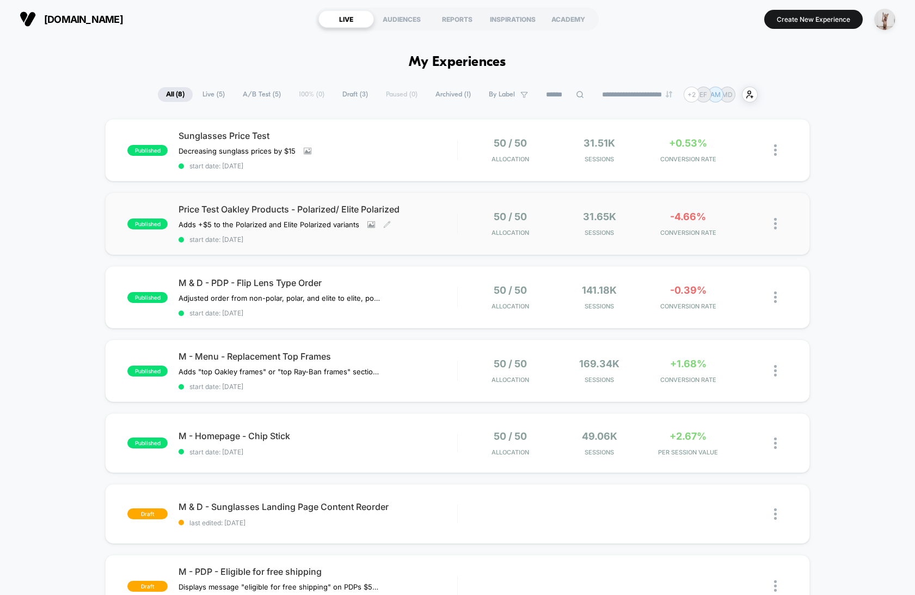
click at [440, 232] on div "Price Test Oakley Products - Polarized/ Elite Polarized Adds +$5 to the Polariz…" at bounding box center [318, 224] width 278 height 40
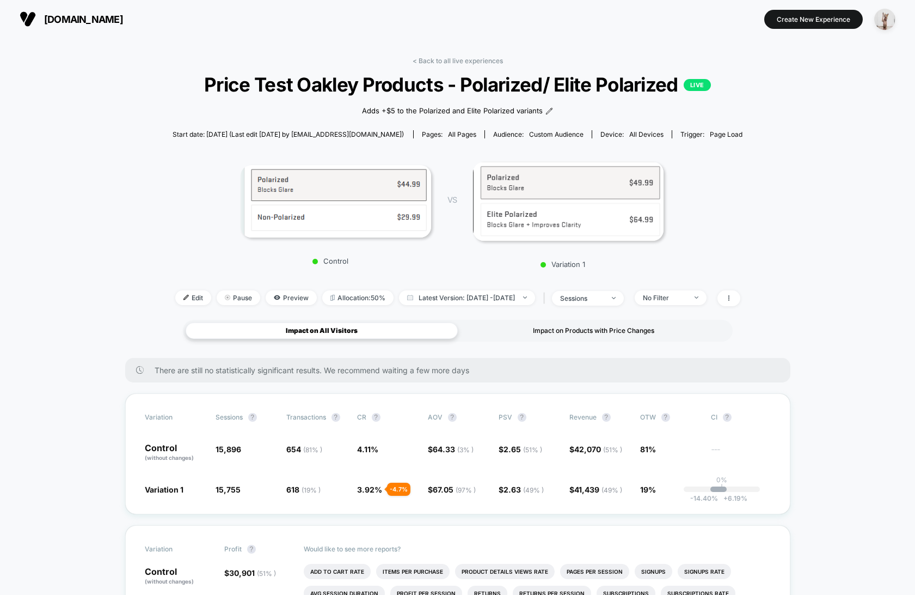
drag, startPoint x: 563, startPoint y: 335, endPoint x: 494, endPoint y: 334, distance: 68.6
click at [562, 335] on div "Impact on Products with Price Changes" at bounding box center [594, 330] width 272 height 16
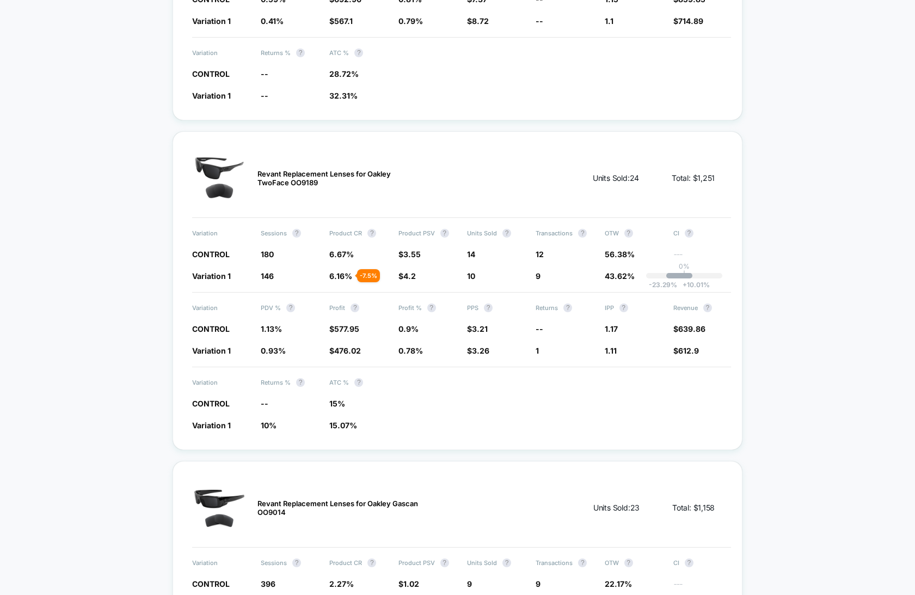
scroll to position [1219, 0]
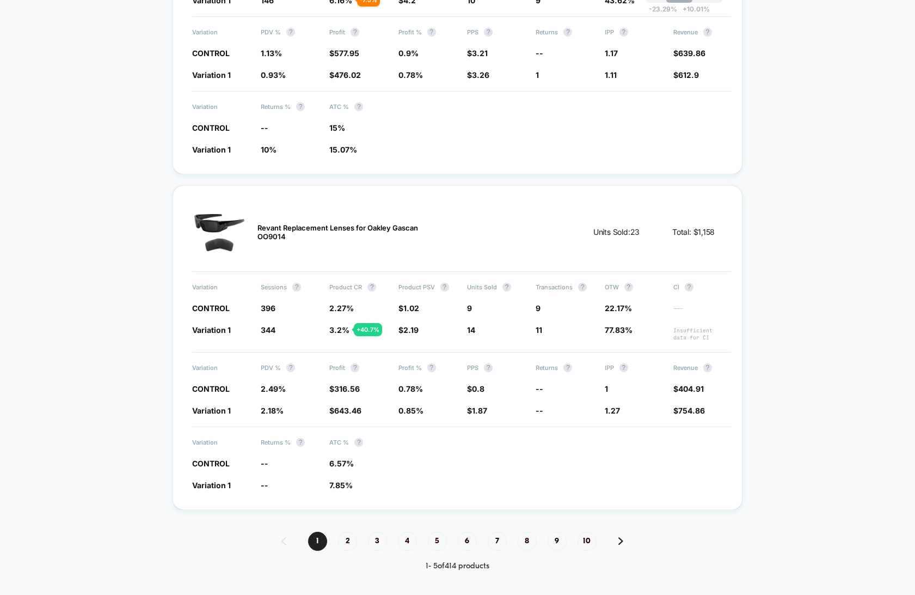
scroll to position [1502, 0]
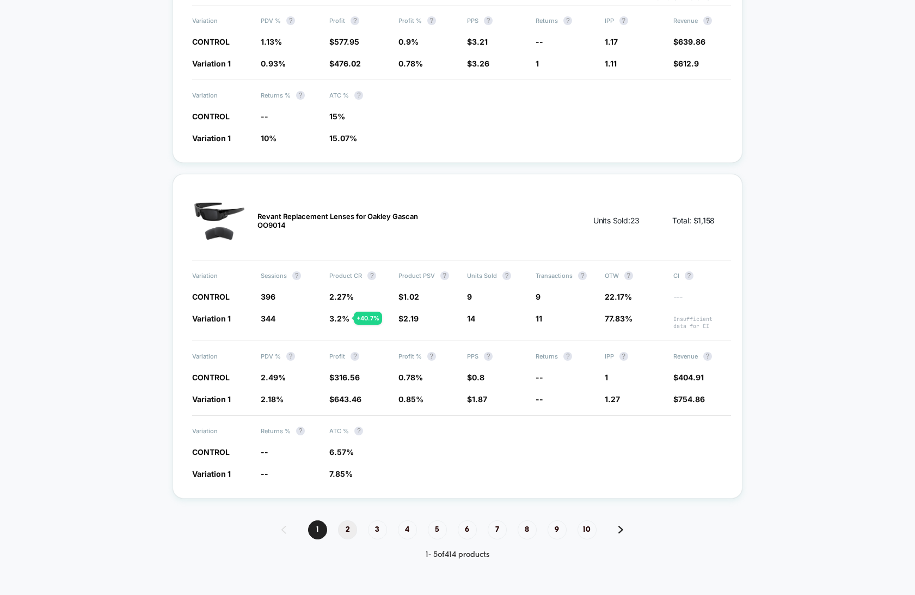
click at [343, 520] on span "2" at bounding box center [347, 529] width 19 height 19
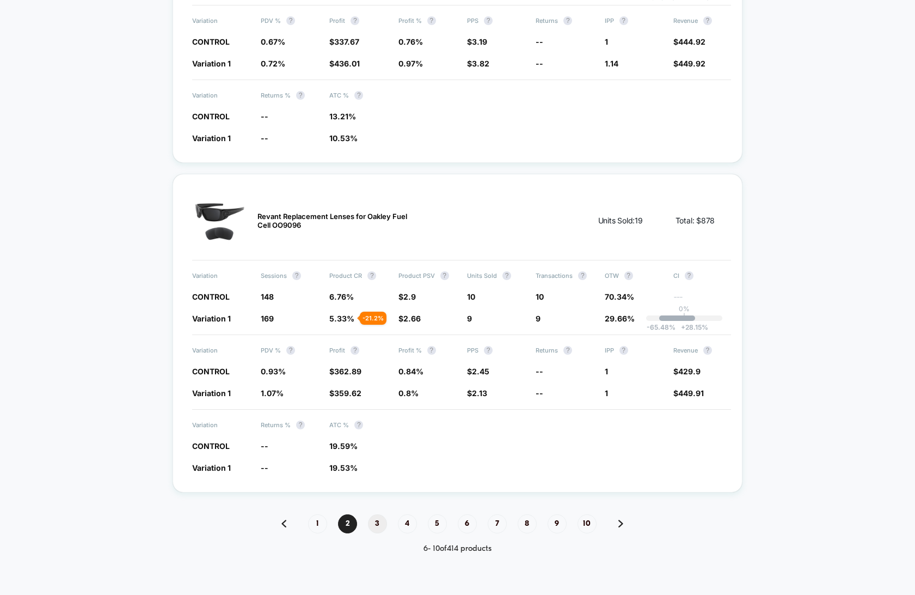
scroll to position [1496, 0]
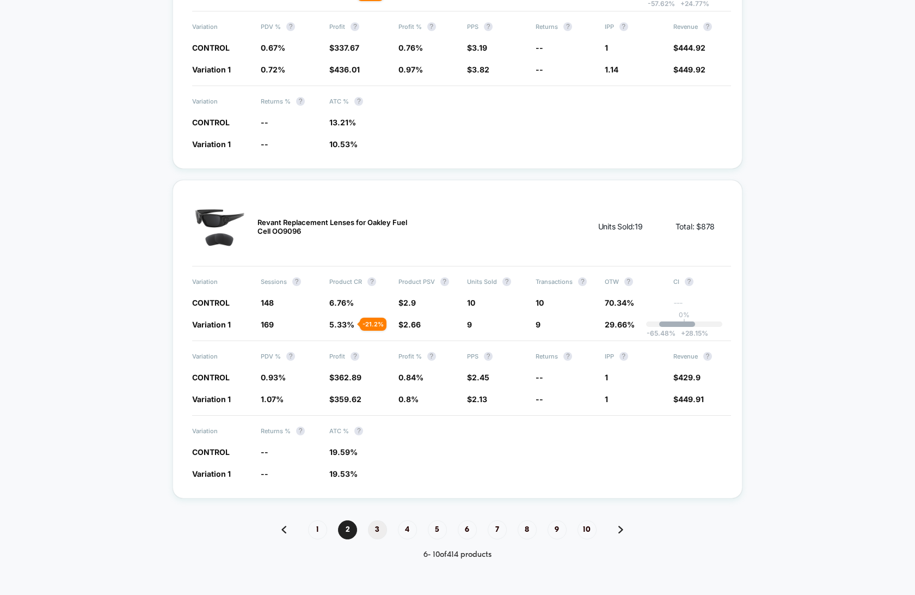
click at [380, 523] on span "3" at bounding box center [377, 529] width 19 height 19
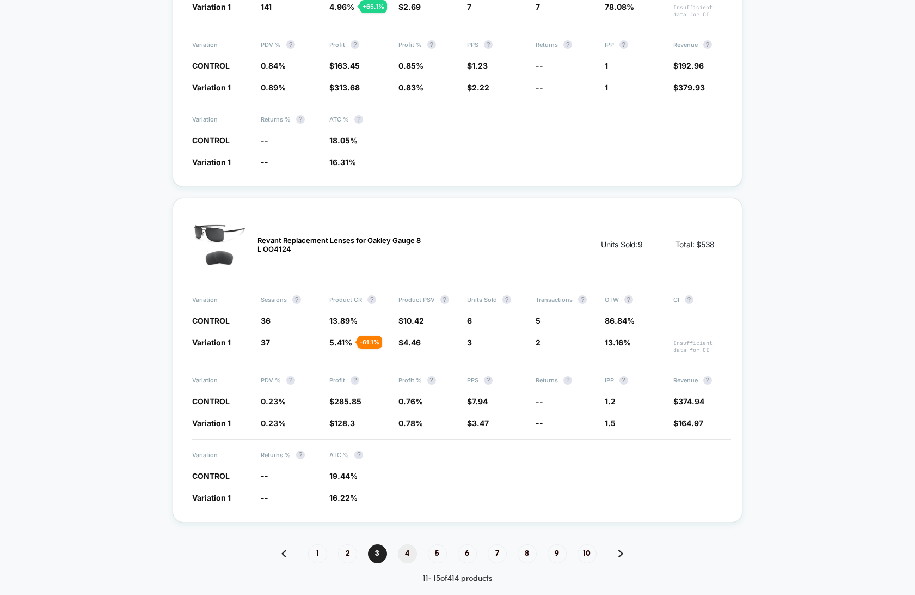
scroll to position [1514, 0]
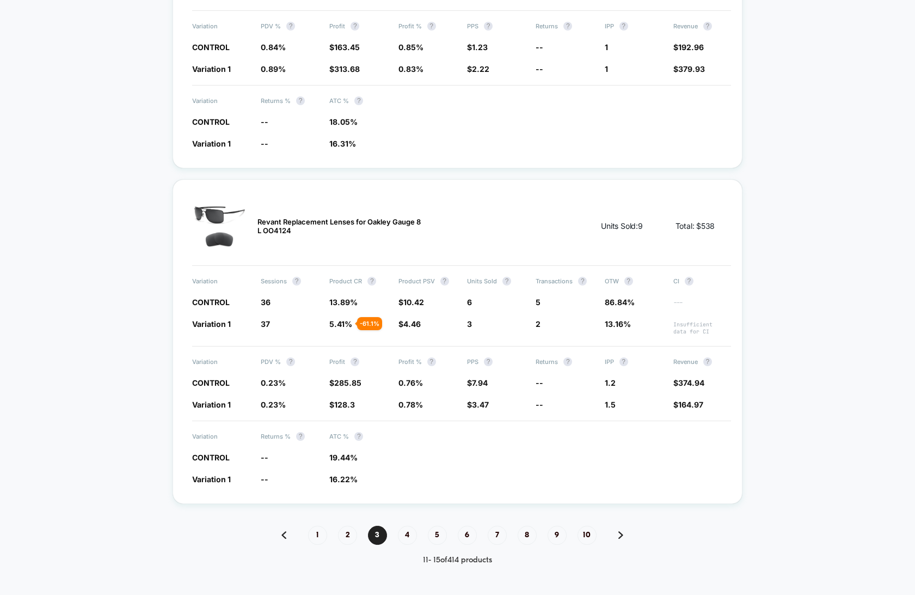
click at [398, 525] on div "1 2 3 4 5 6 7 8 9 10" at bounding box center [458, 534] width 571 height 19
click at [406, 528] on span "4" at bounding box center [407, 534] width 19 height 19
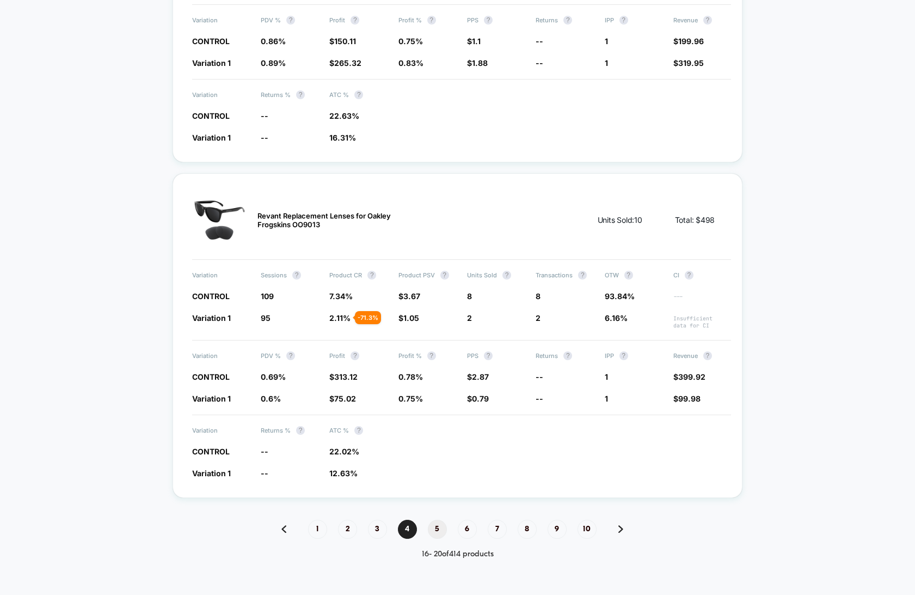
click at [438, 522] on span "5" at bounding box center [437, 528] width 19 height 19
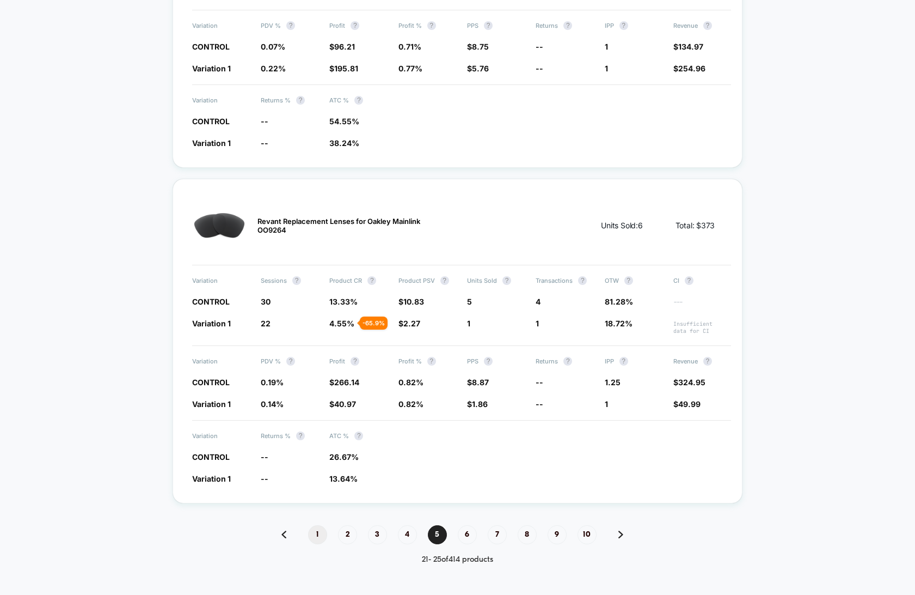
click at [321, 534] on span "1" at bounding box center [317, 534] width 19 height 19
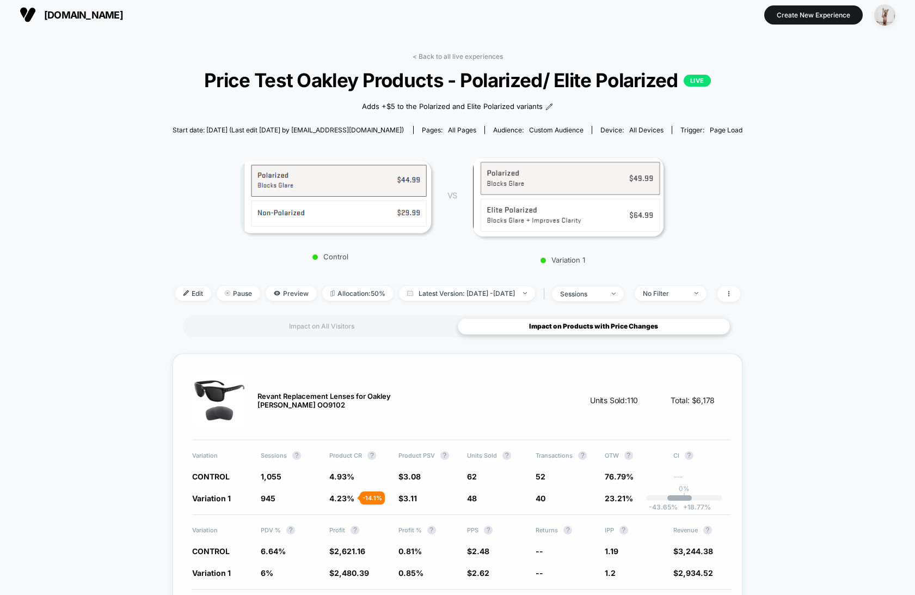
scroll to position [0, 0]
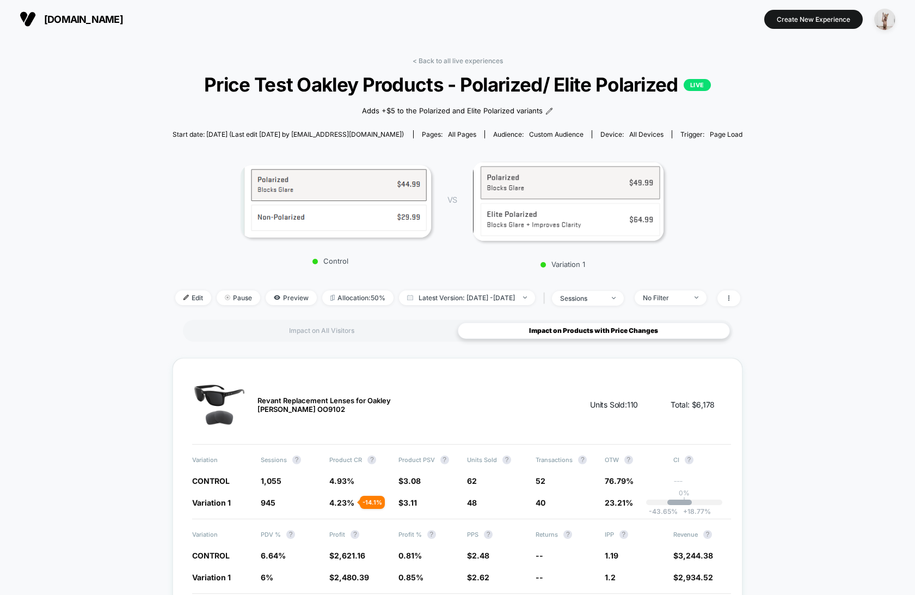
click at [167, 189] on div "Control VS Variation 1" at bounding box center [452, 211] width 571 height 125
click at [340, 333] on div "Impact on All Visitors" at bounding box center [322, 330] width 272 height 16
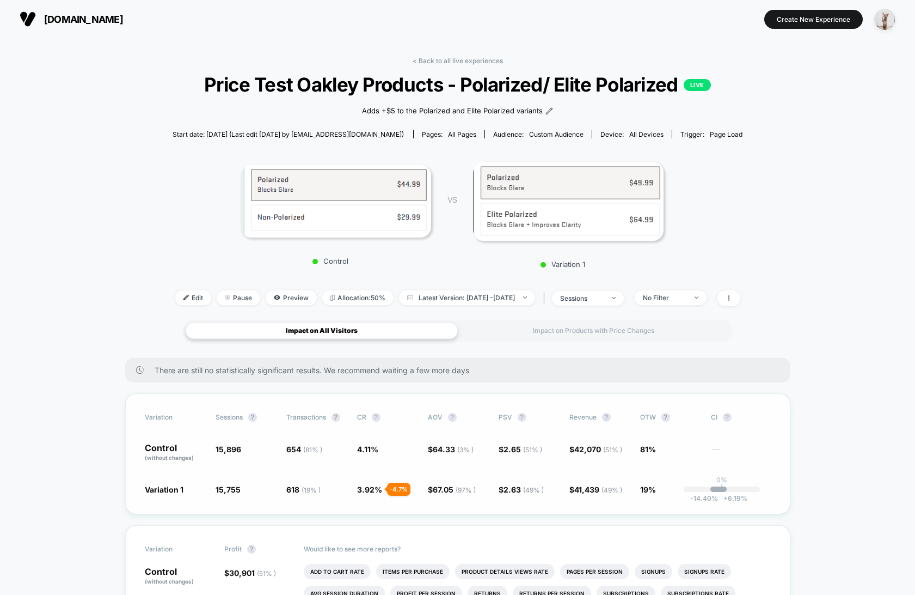
click at [642, 395] on div "Variation Sessions ? Transactions ? CR ? AOV ? PSV ? Revenue ? OTW ? CI ? Contr…" at bounding box center [457, 453] width 665 height 121
click at [444, 63] on link "< Back to all live experiences" at bounding box center [458, 61] width 90 height 8
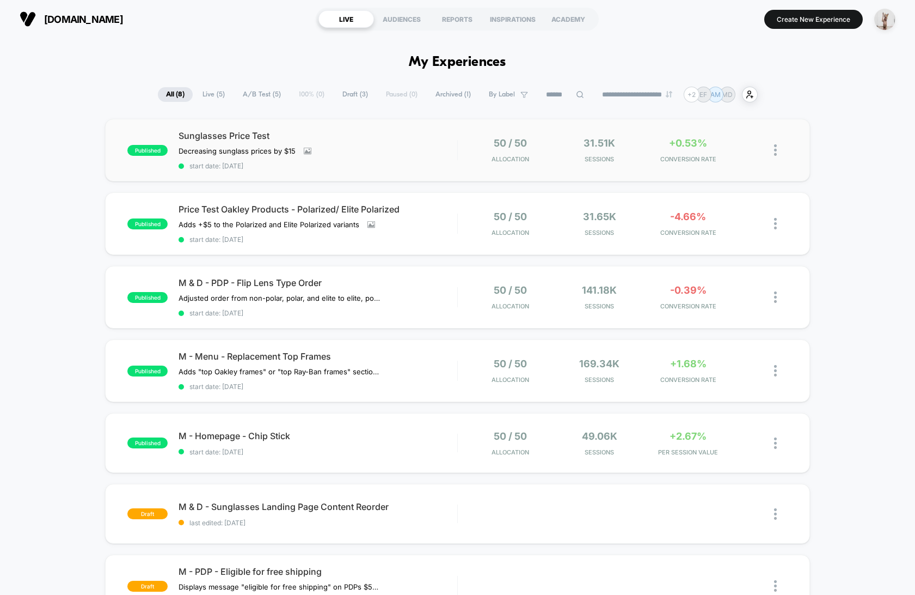
click at [473, 144] on div "50 / 50 Allocation" at bounding box center [510, 150] width 83 height 26
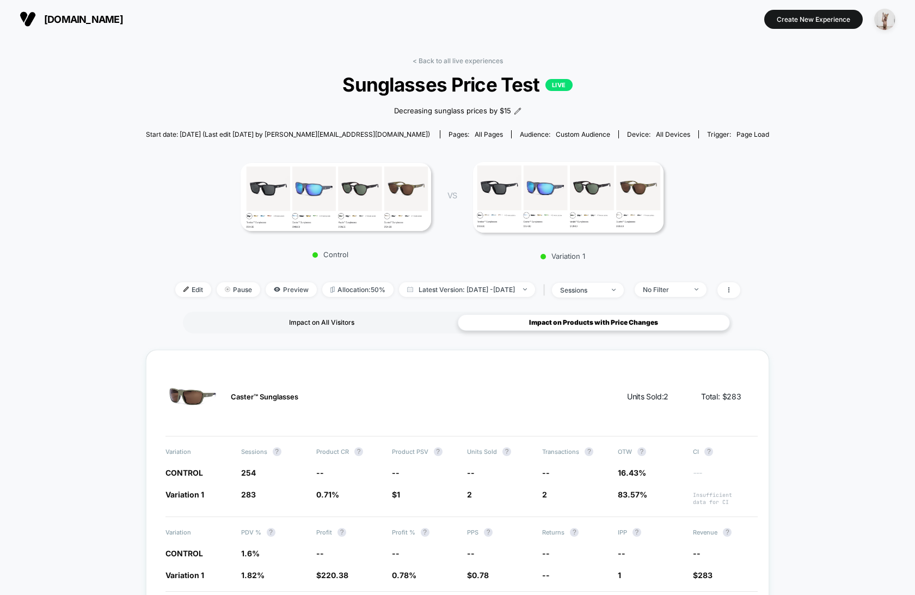
click at [335, 317] on div "Impact on All Visitors" at bounding box center [322, 322] width 272 height 16
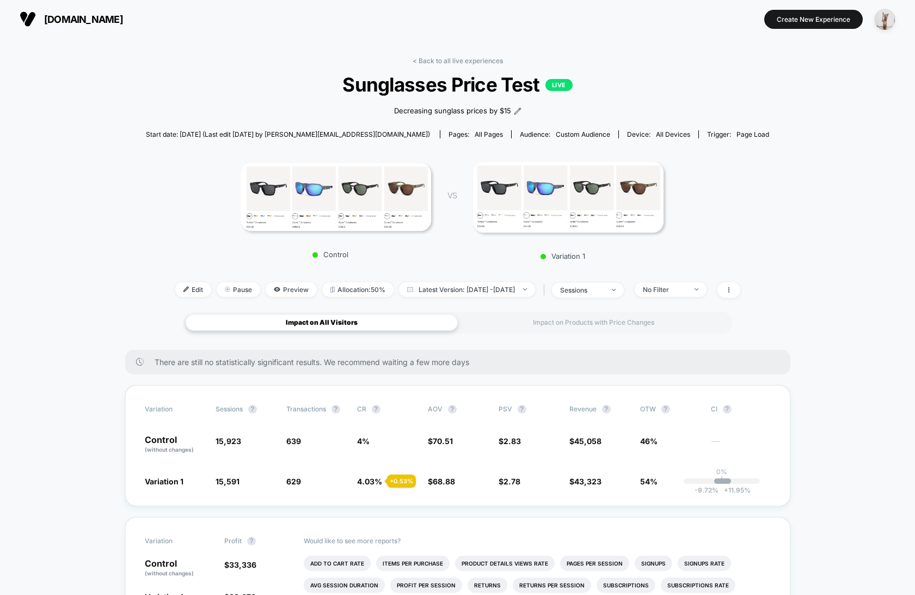
drag, startPoint x: 464, startPoint y: 62, endPoint x: 457, endPoint y: 77, distance: 16.8
click at [464, 62] on link "< Back to all live experiences" at bounding box center [458, 61] width 90 height 8
